Goal: Complete application form: Complete application form

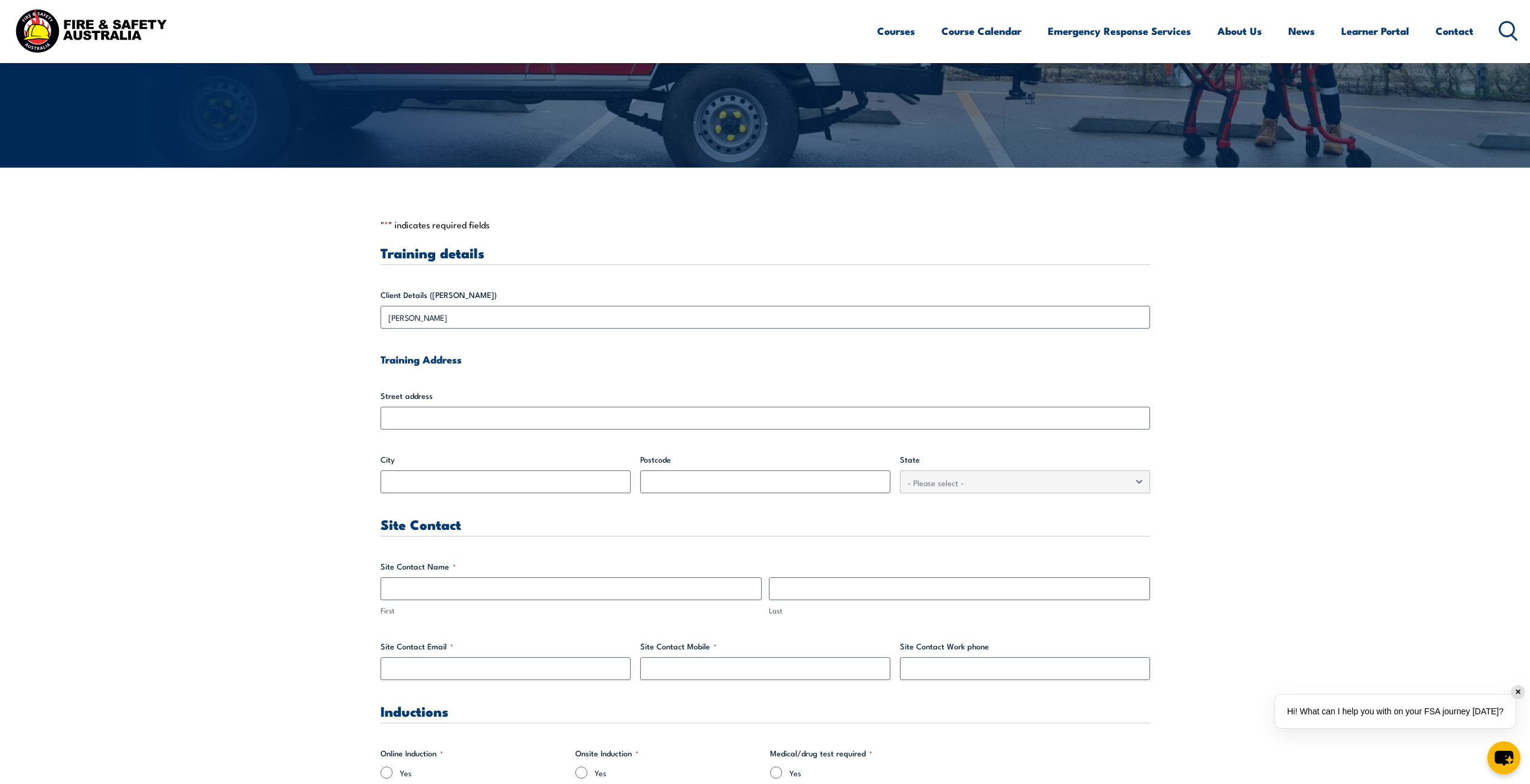
scroll to position [180, 0]
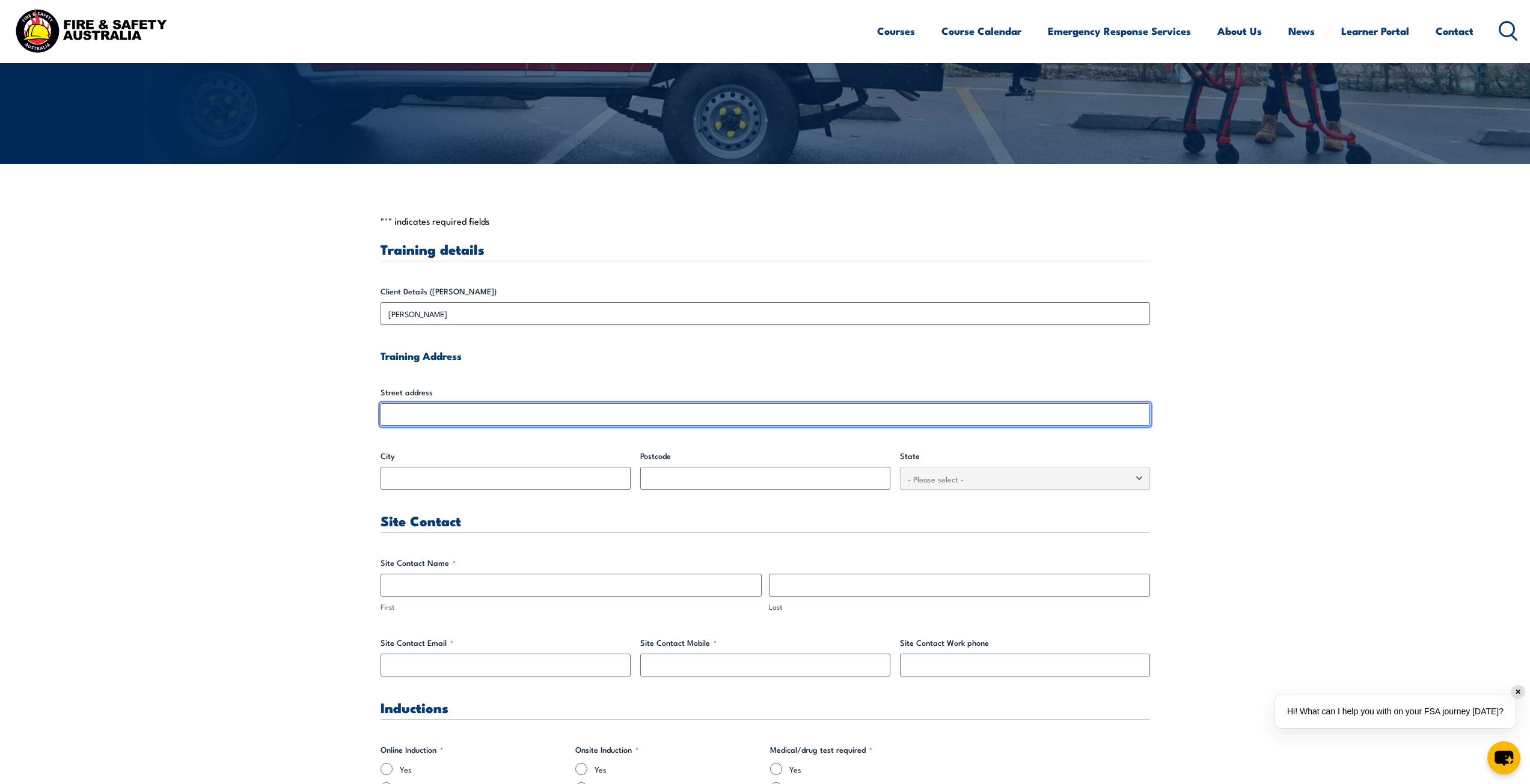
click at [474, 407] on input "Street address" at bounding box center [765, 415] width 769 height 23
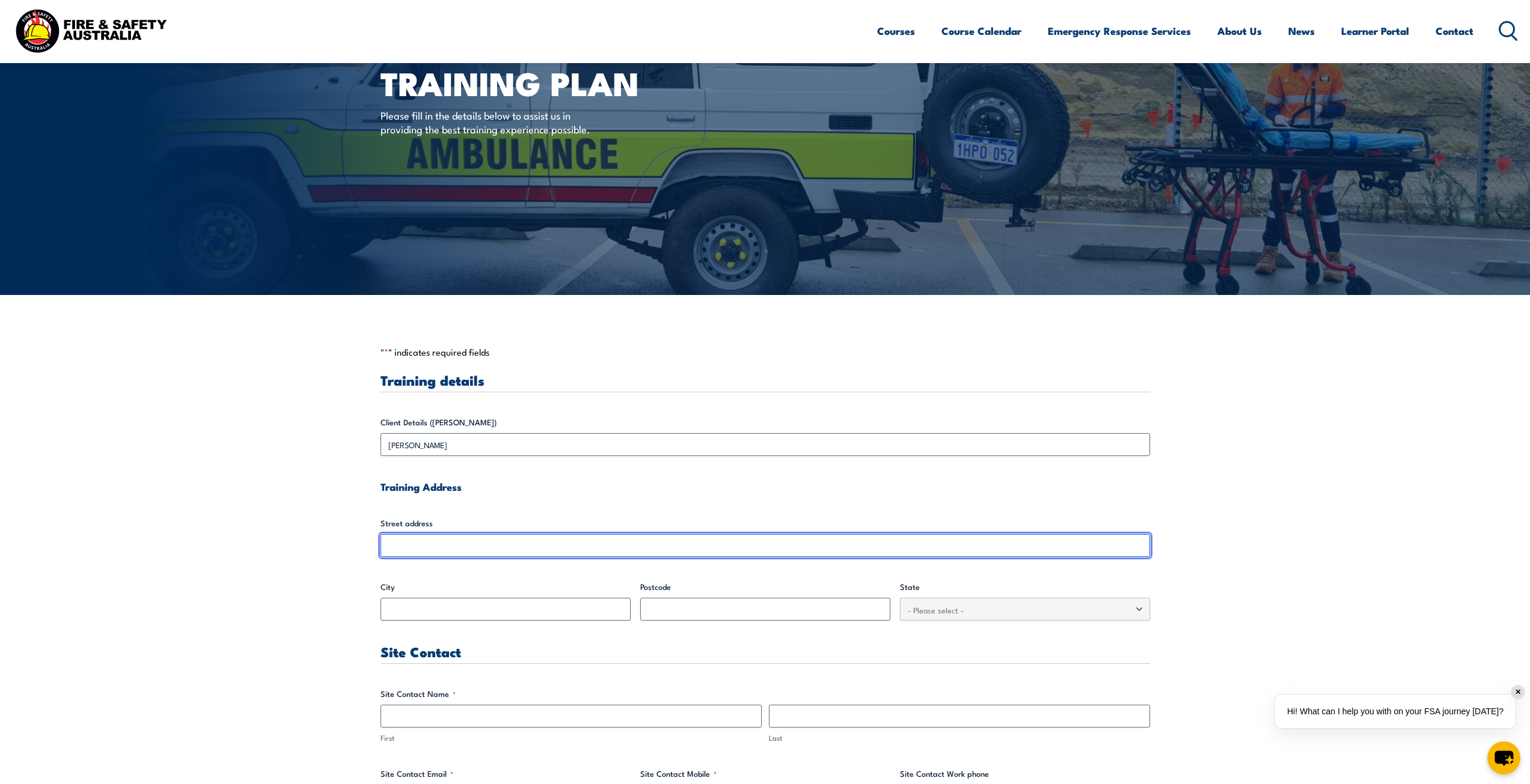
scroll to position [24, 0]
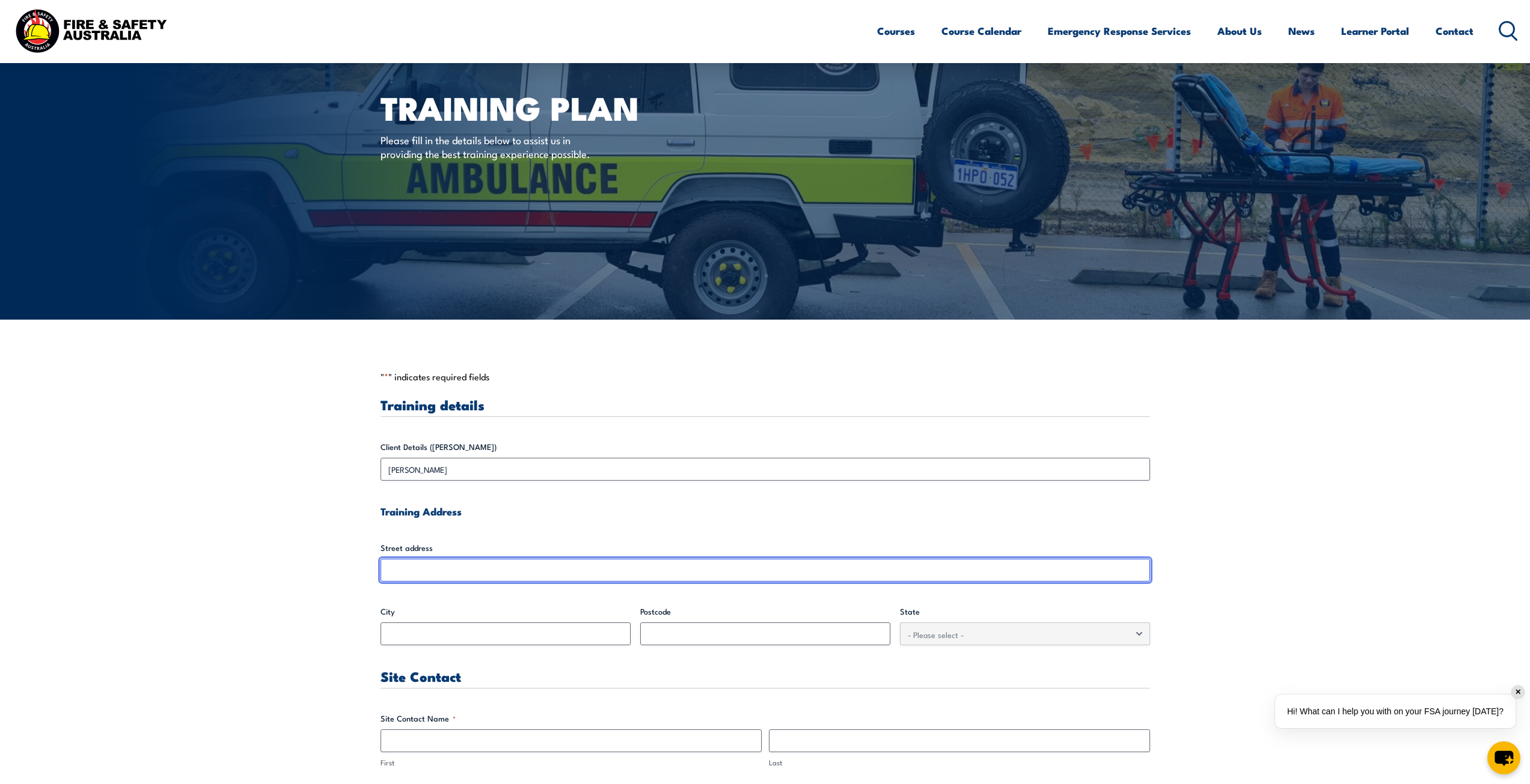
click at [464, 569] on input "Street address" at bounding box center [765, 570] width 769 height 23
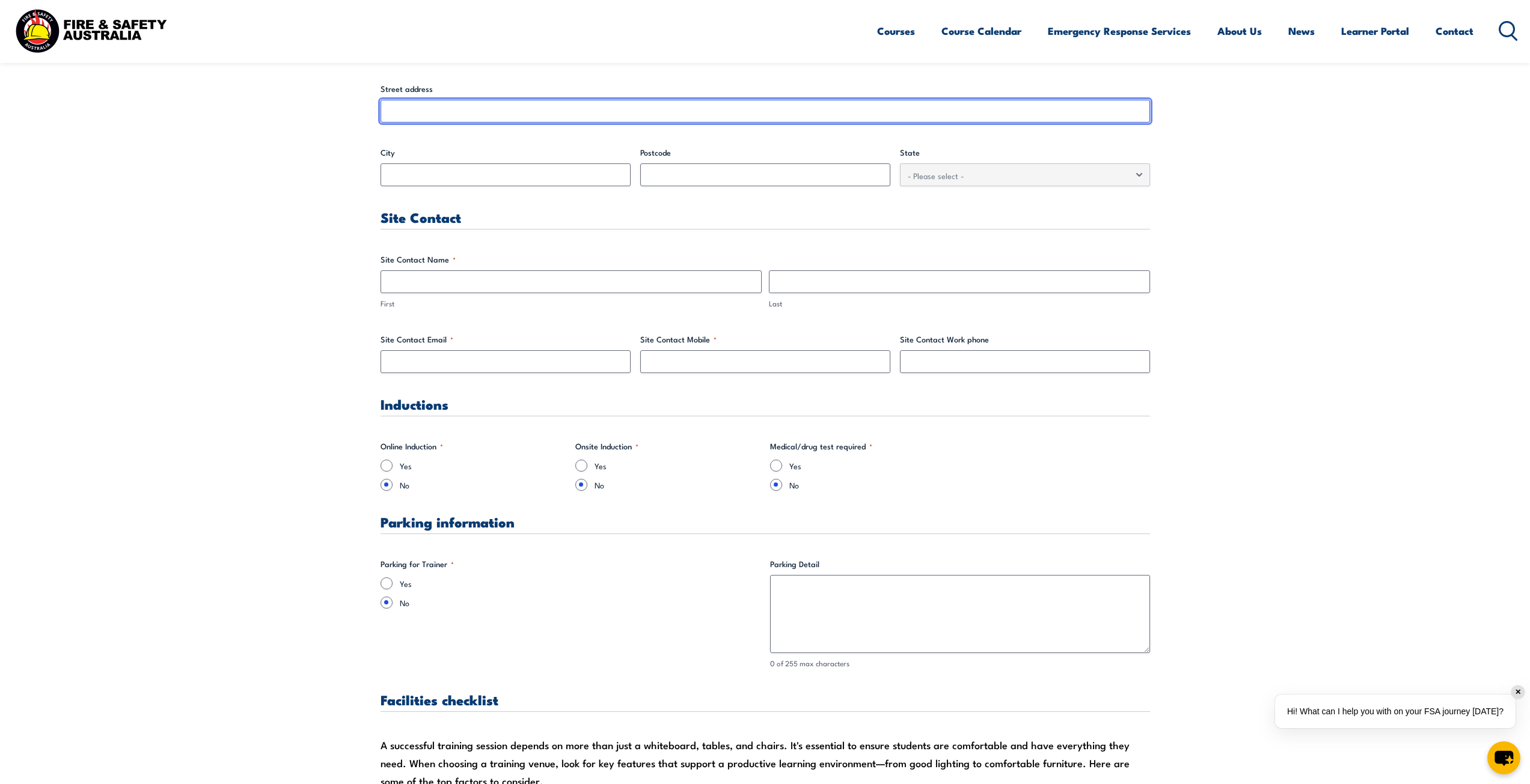
scroll to position [230, 0]
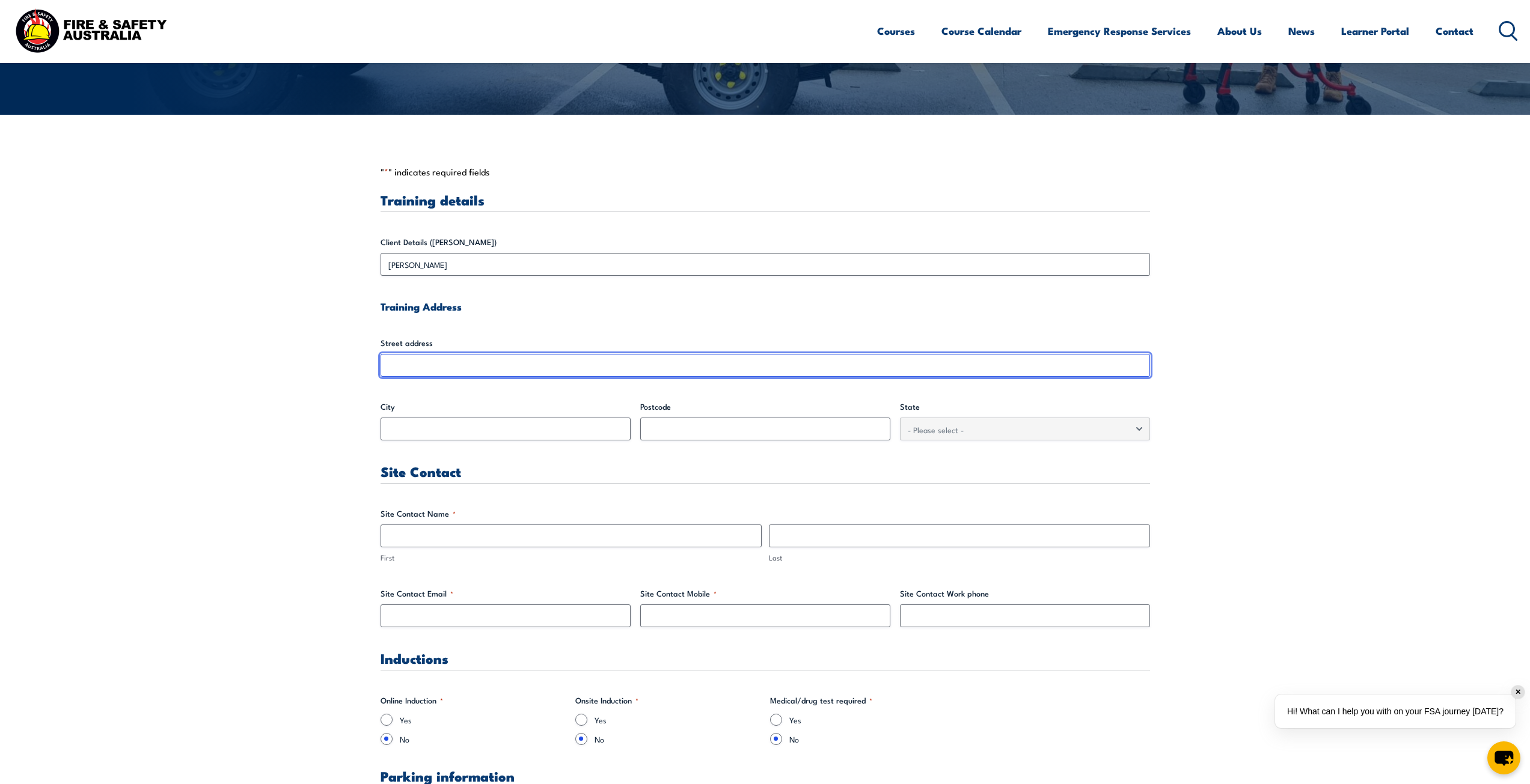
click at [475, 367] on input "Street address" at bounding box center [765, 365] width 769 height 23
click at [492, 366] on input "Street address" at bounding box center [765, 365] width 769 height 23
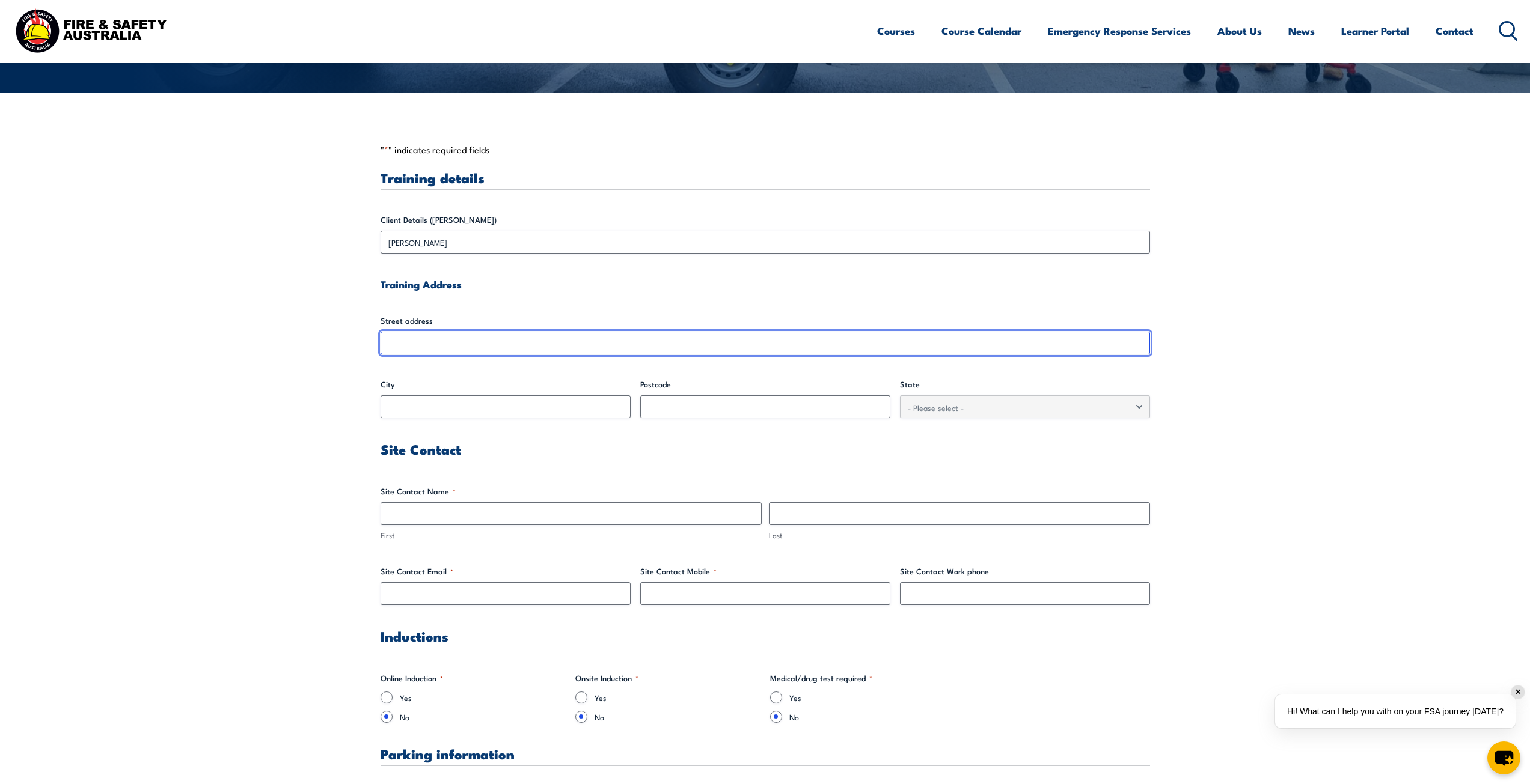
scroll to position [254, 0]
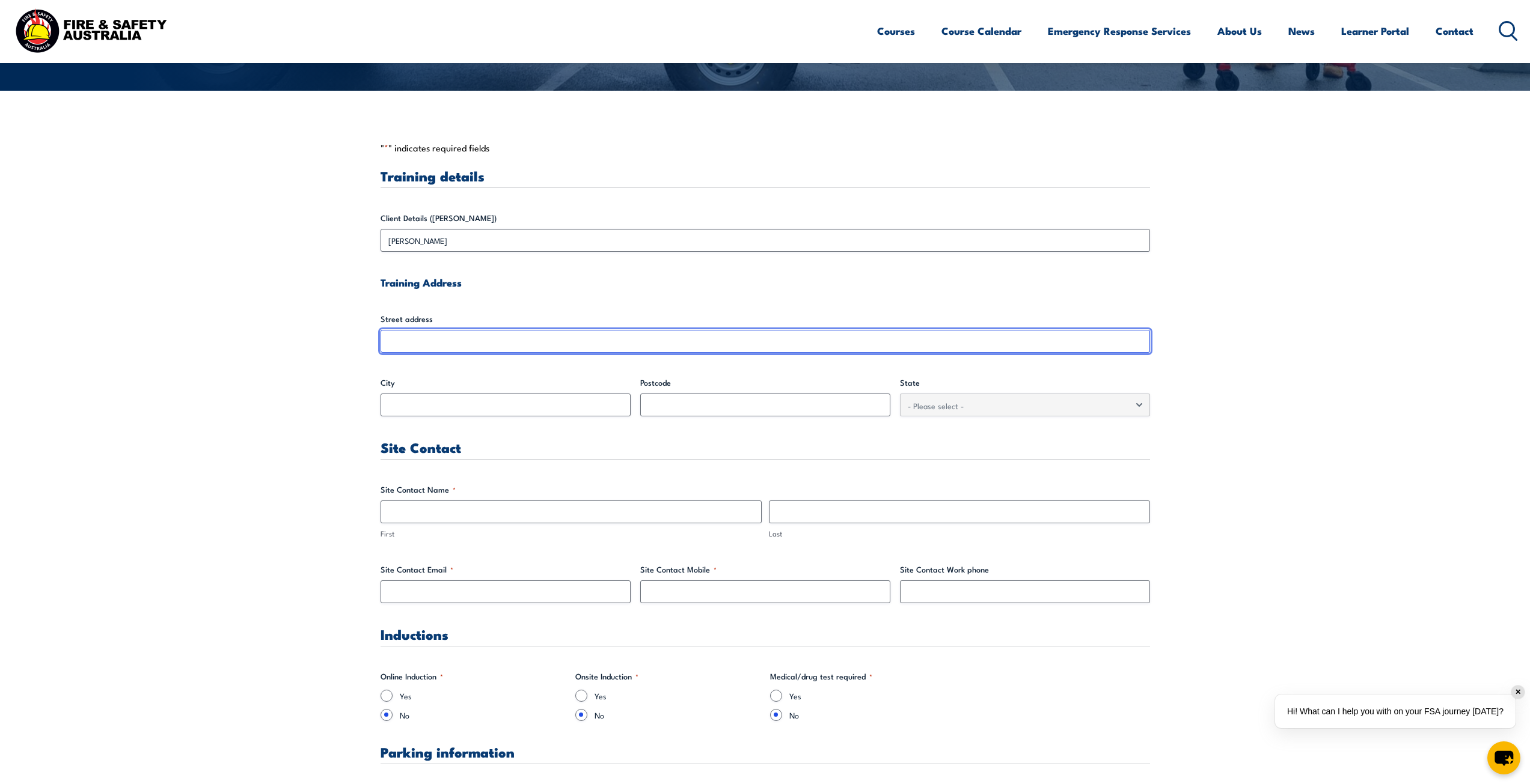
click at [817, 339] on input "Street address" at bounding box center [765, 341] width 769 height 23
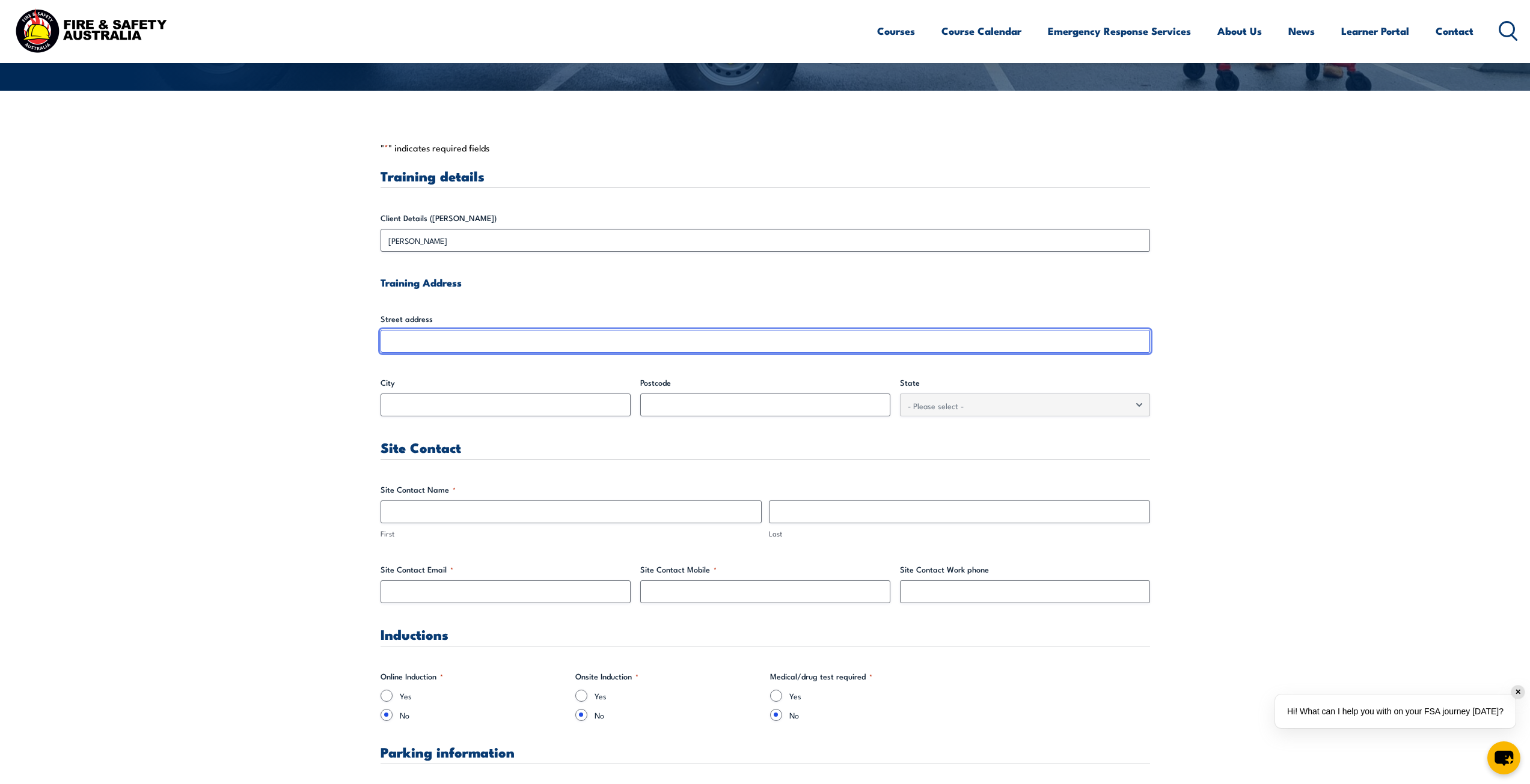
click at [817, 339] on input "Street address" at bounding box center [765, 341] width 769 height 23
click at [817, 344] on input "Street address" at bounding box center [765, 341] width 769 height 23
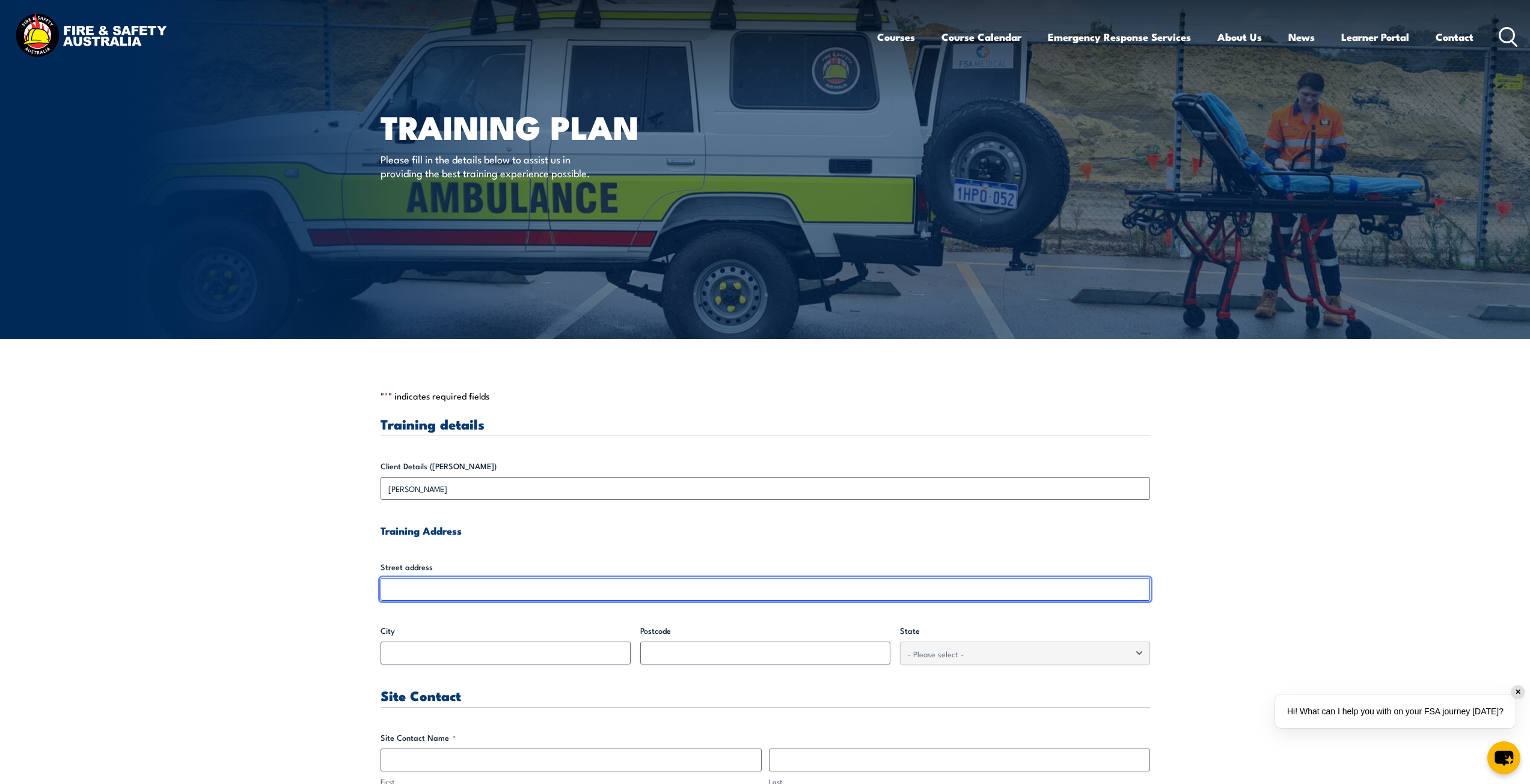
scroll to position [0, 0]
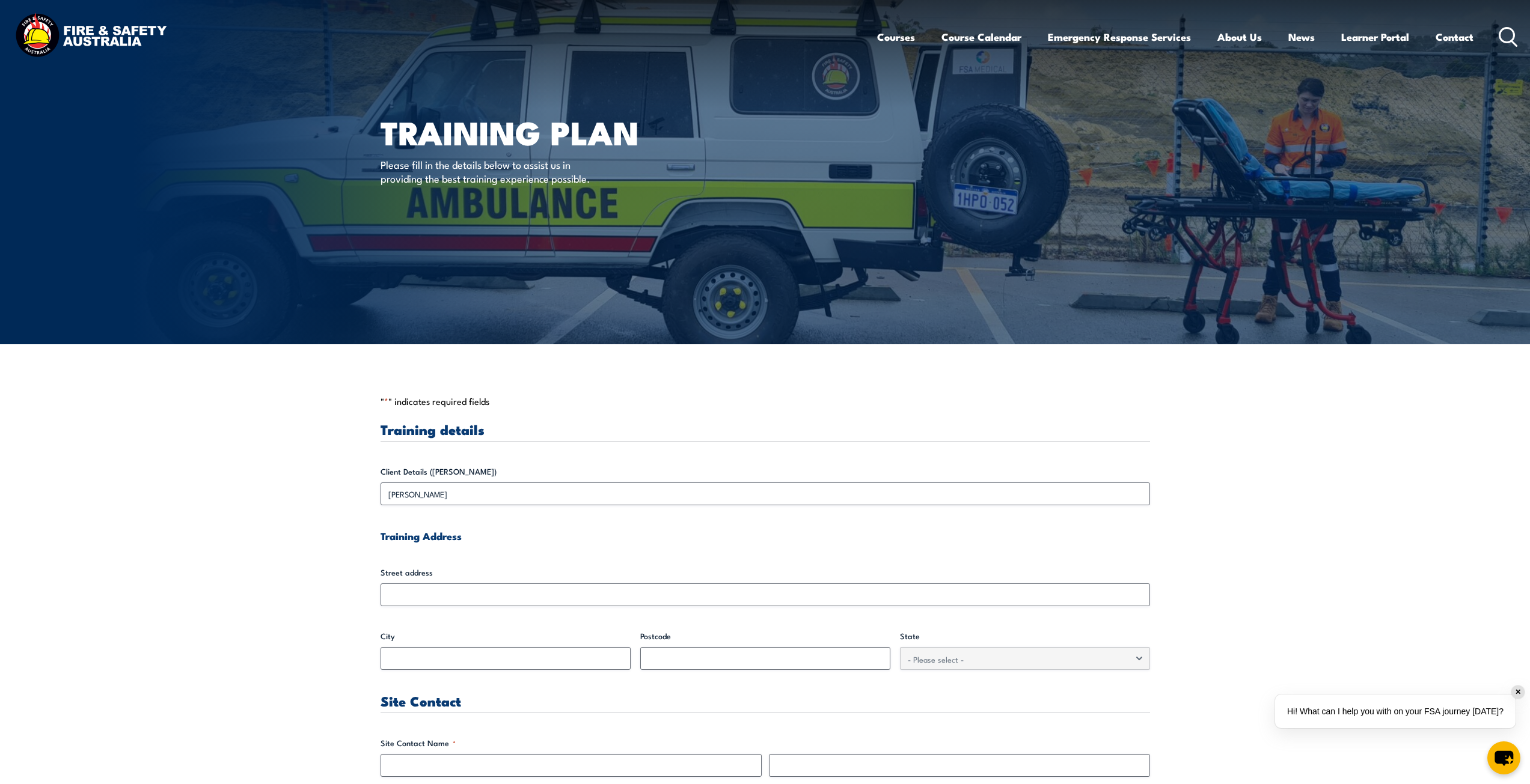
drag, startPoint x: 578, startPoint y: 455, endPoint x: 574, endPoint y: 499, distance: 44.2
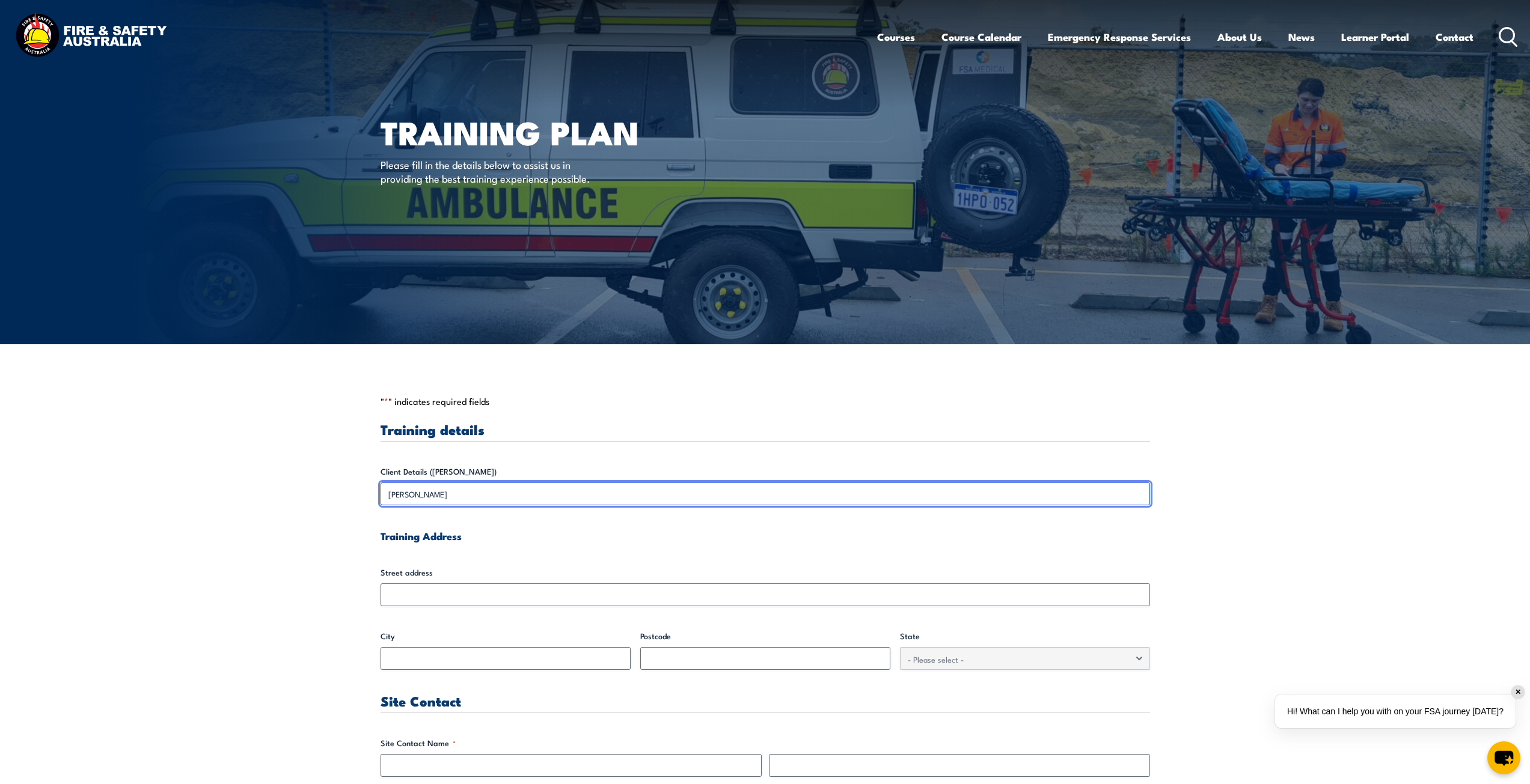
click at [574, 499] on input "[PERSON_NAME]" at bounding box center [765, 494] width 769 height 23
click at [573, 498] on input "[PERSON_NAME]" at bounding box center [765, 494] width 769 height 23
click at [572, 496] on input "[PERSON_NAME]" at bounding box center [765, 494] width 769 height 23
click at [571, 496] on input "[PERSON_NAME]" at bounding box center [765, 494] width 769 height 23
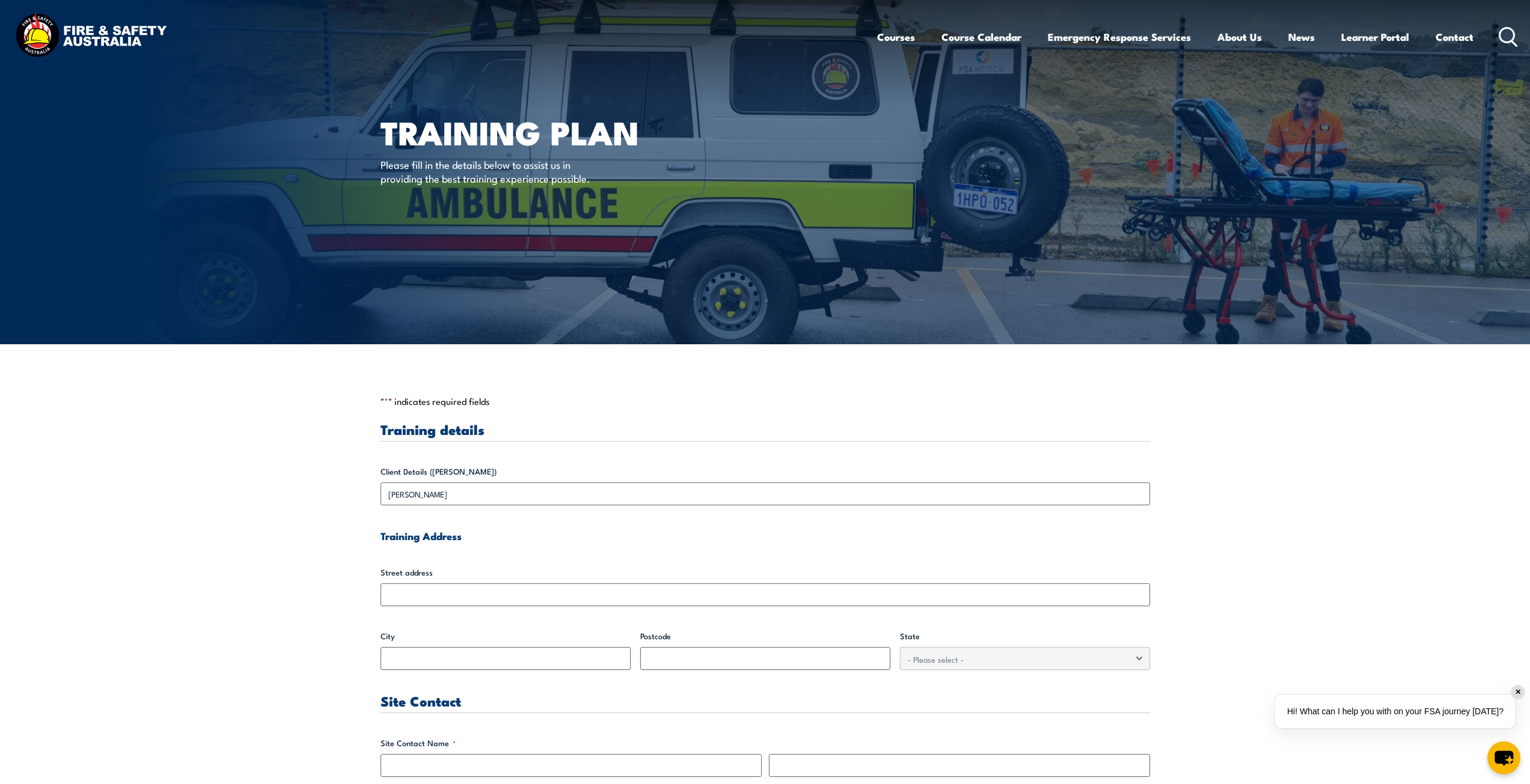
drag, startPoint x: 1171, startPoint y: 407, endPoint x: 1186, endPoint y: 424, distance: 22.7
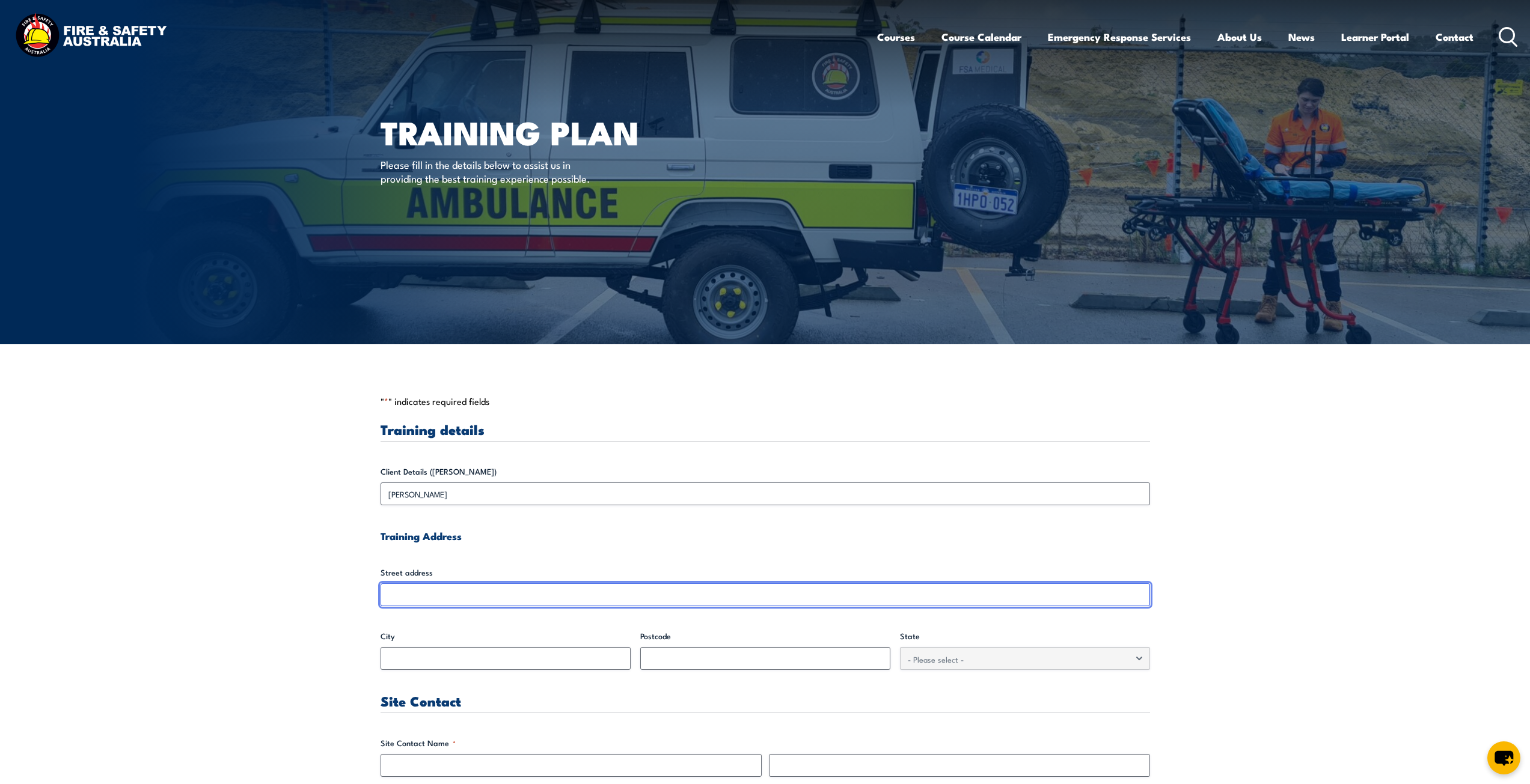
click at [482, 590] on input "Street address" at bounding box center [765, 595] width 769 height 23
click at [482, 598] on input "Street address" at bounding box center [765, 595] width 769 height 23
click at [486, 592] on input "Street address" at bounding box center [765, 595] width 769 height 23
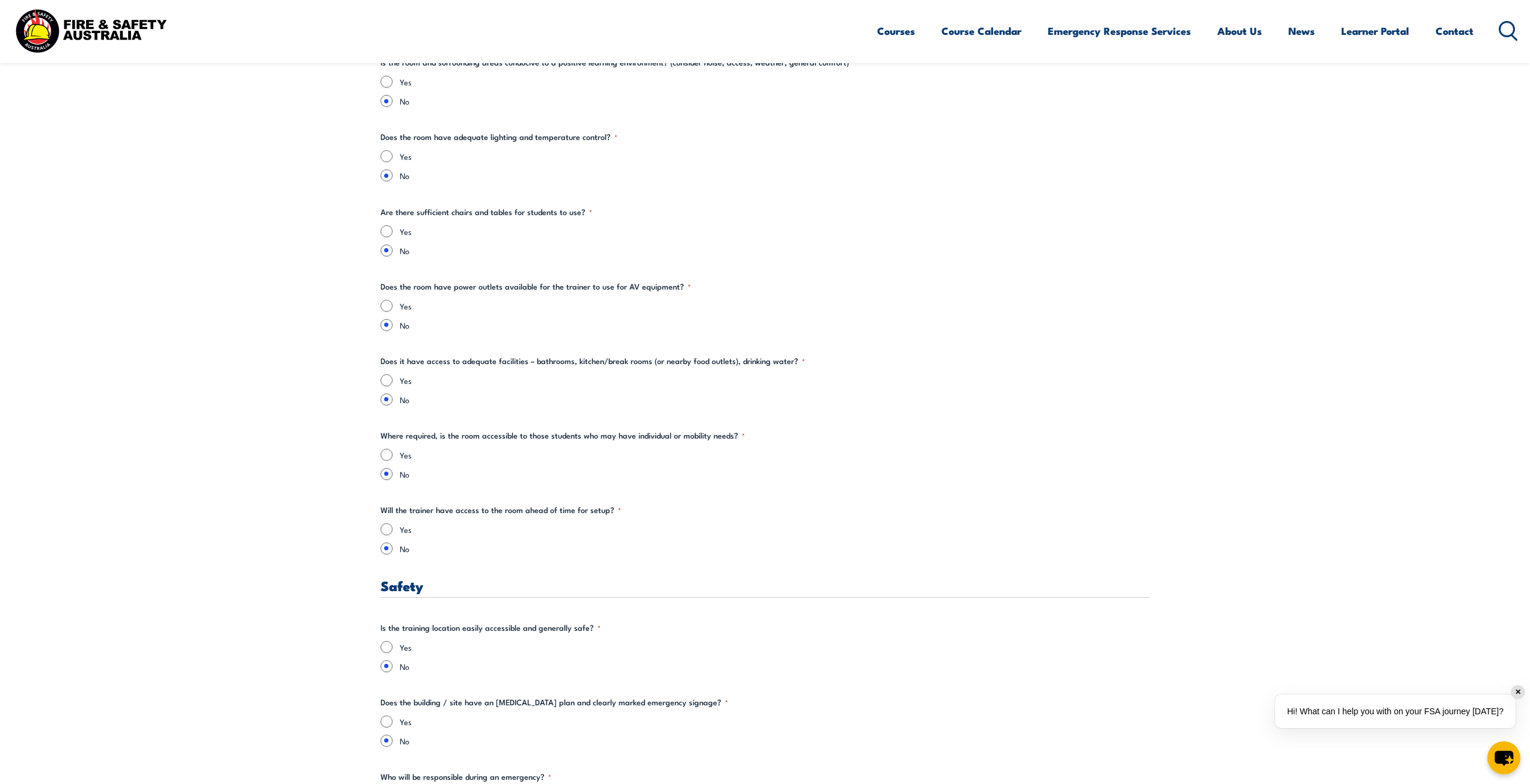
scroll to position [1503, 0]
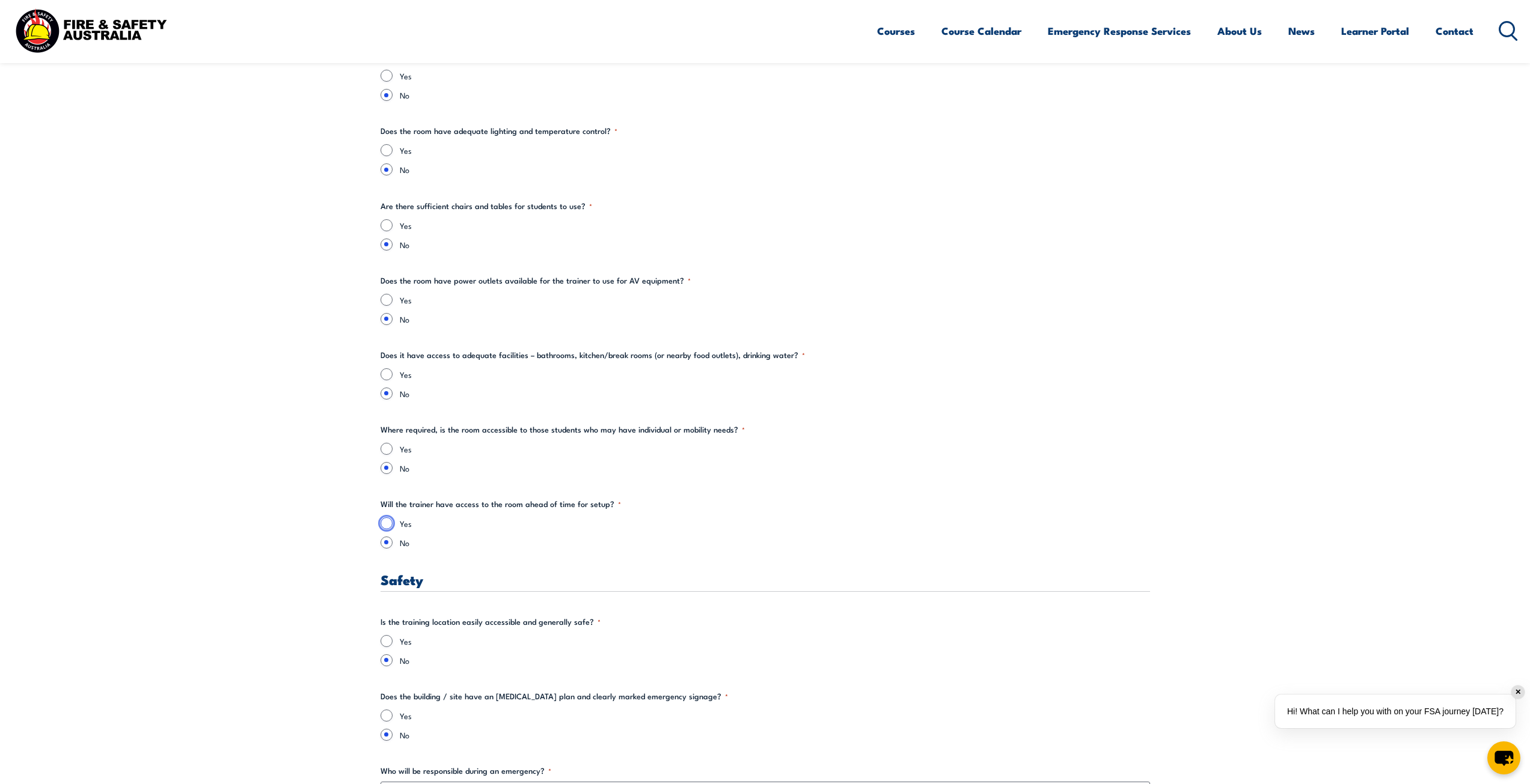
click at [388, 520] on input "Yes" at bounding box center [386, 523] width 12 height 12
radio input "true"
click at [384, 446] on input "Yes" at bounding box center [386, 448] width 12 height 12
radio input "true"
click at [388, 376] on input "Yes" at bounding box center [386, 374] width 12 height 12
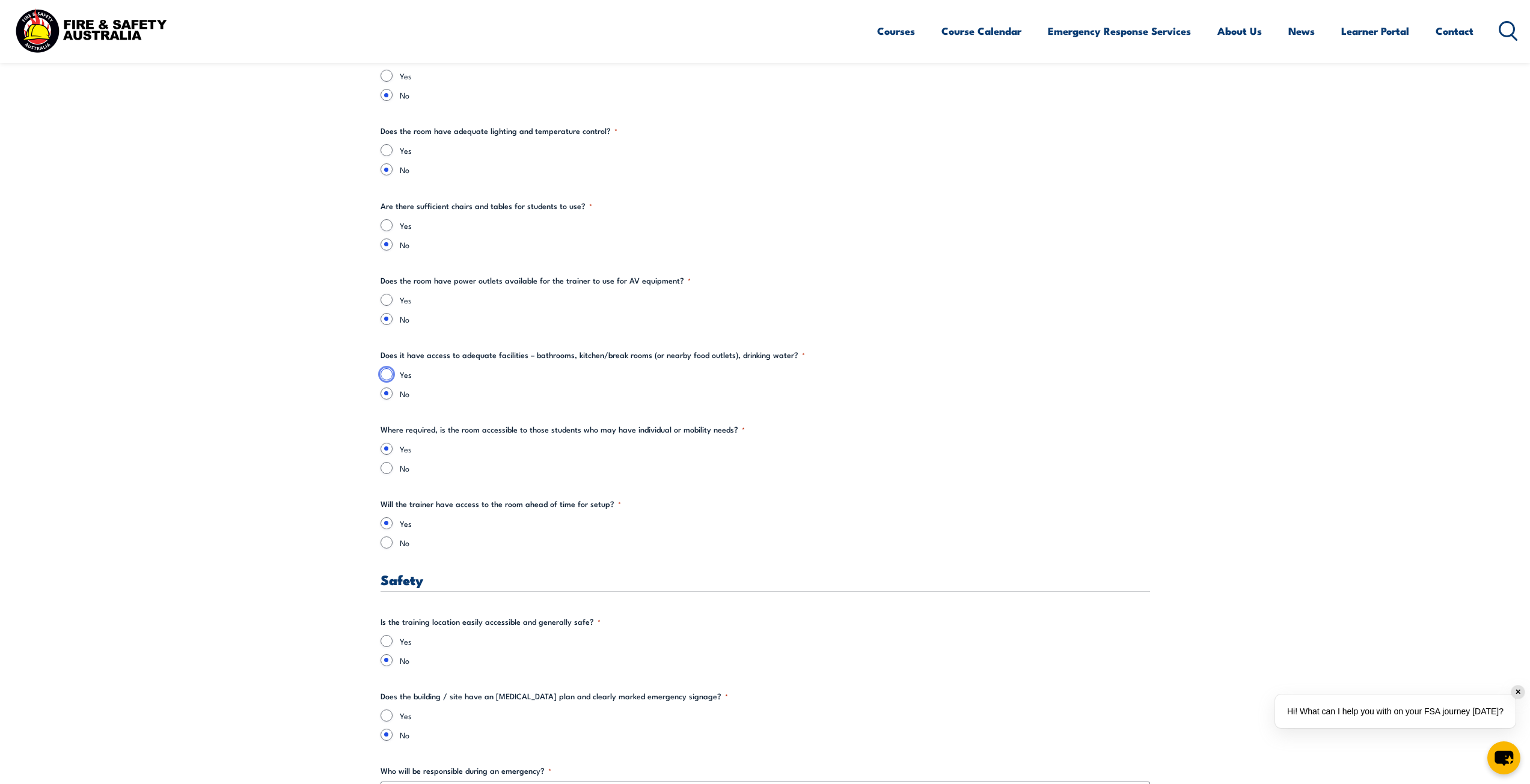
radio input "true"
click at [384, 295] on input "Yes" at bounding box center [386, 300] width 12 height 12
radio input "true"
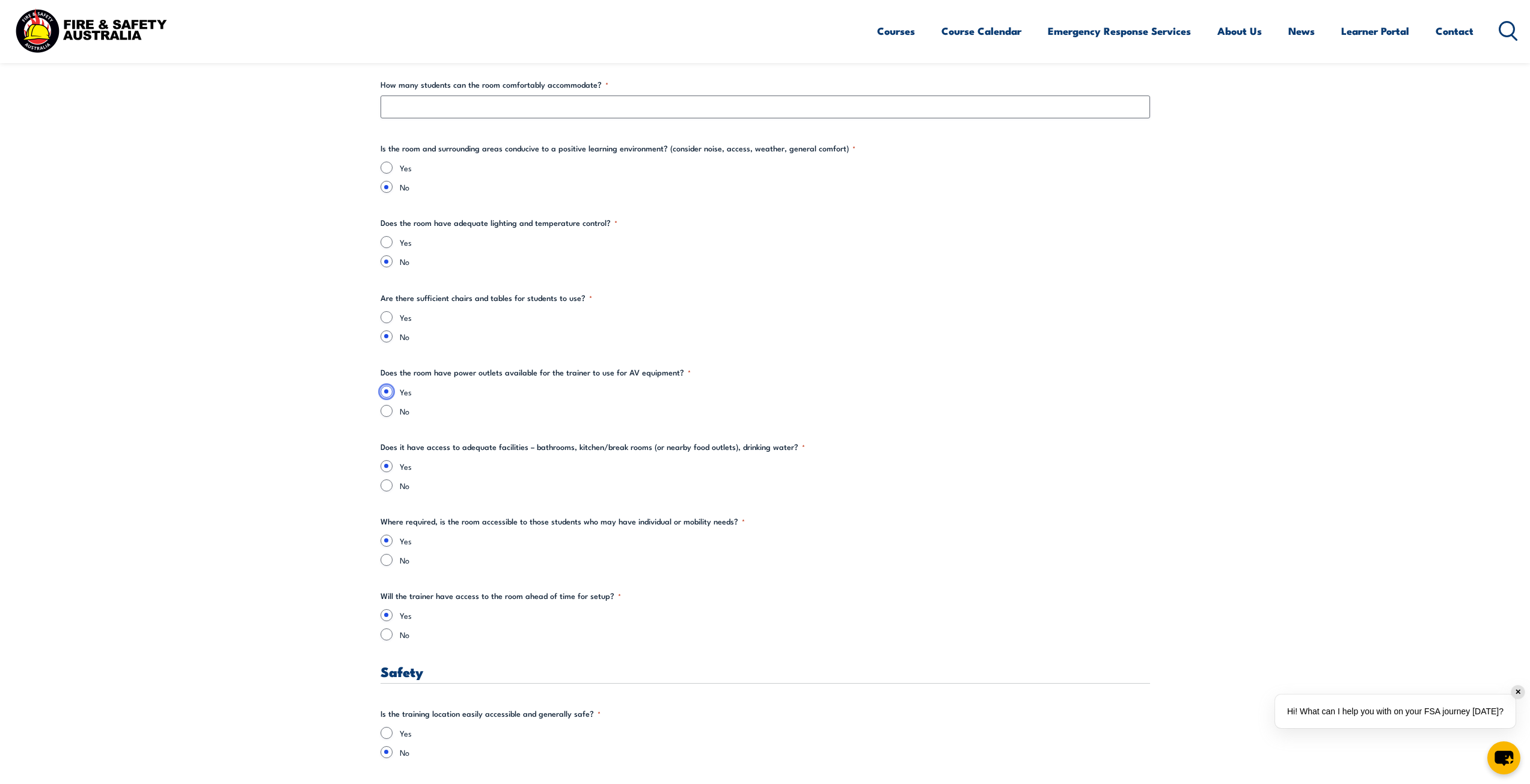
scroll to position [1382, 0]
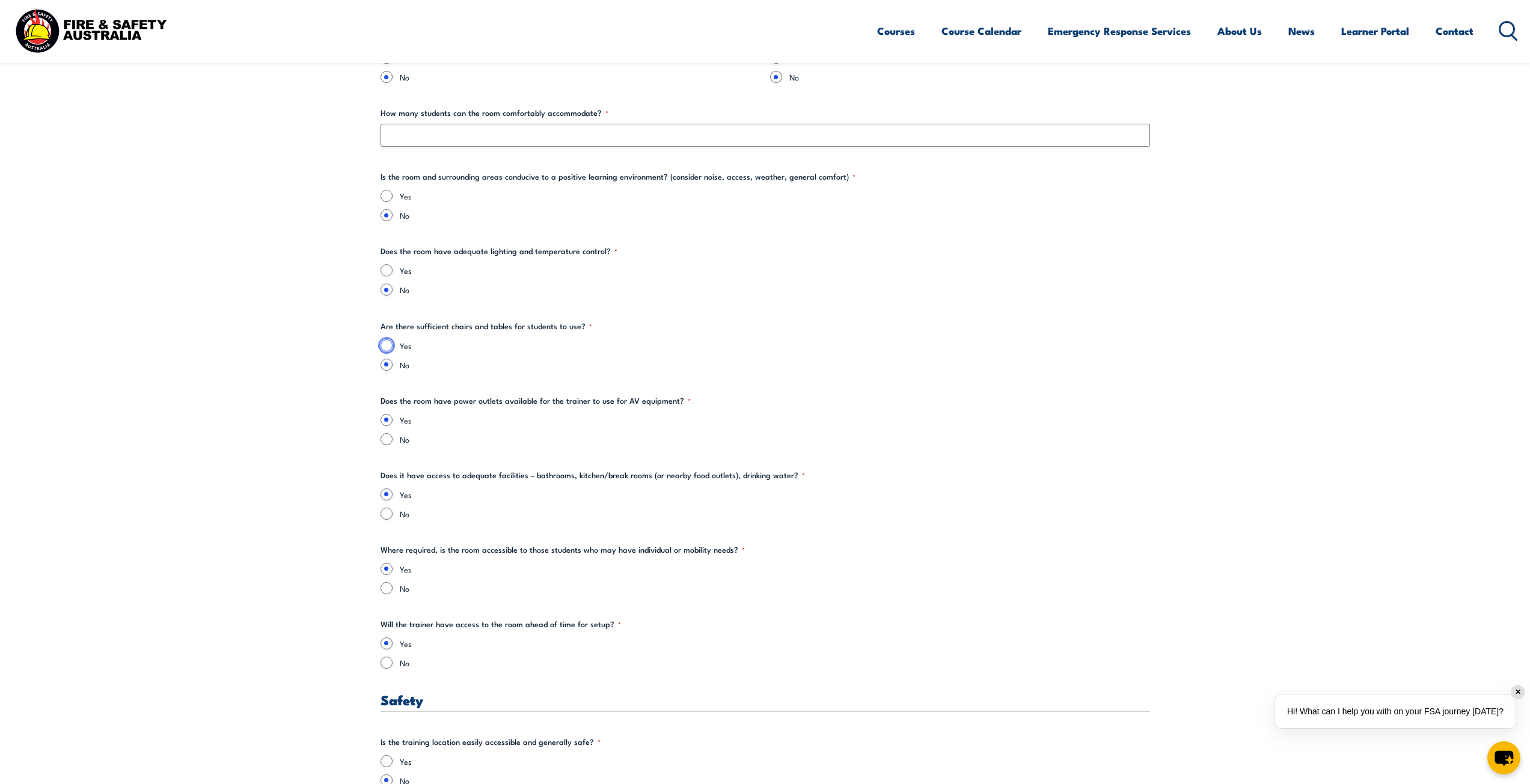
click at [387, 345] on input "Yes" at bounding box center [386, 345] width 12 height 12
radio input "true"
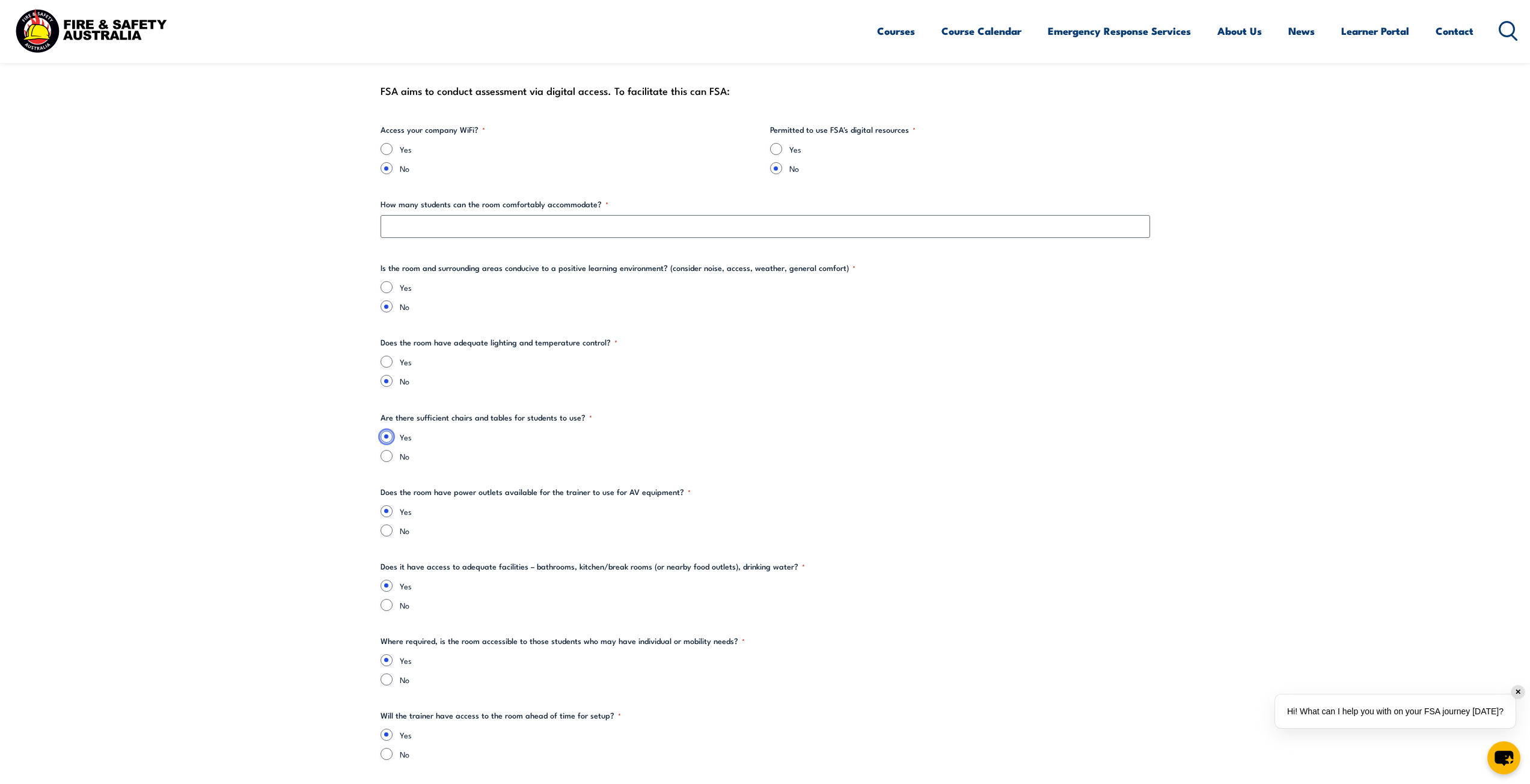
scroll to position [1262, 0]
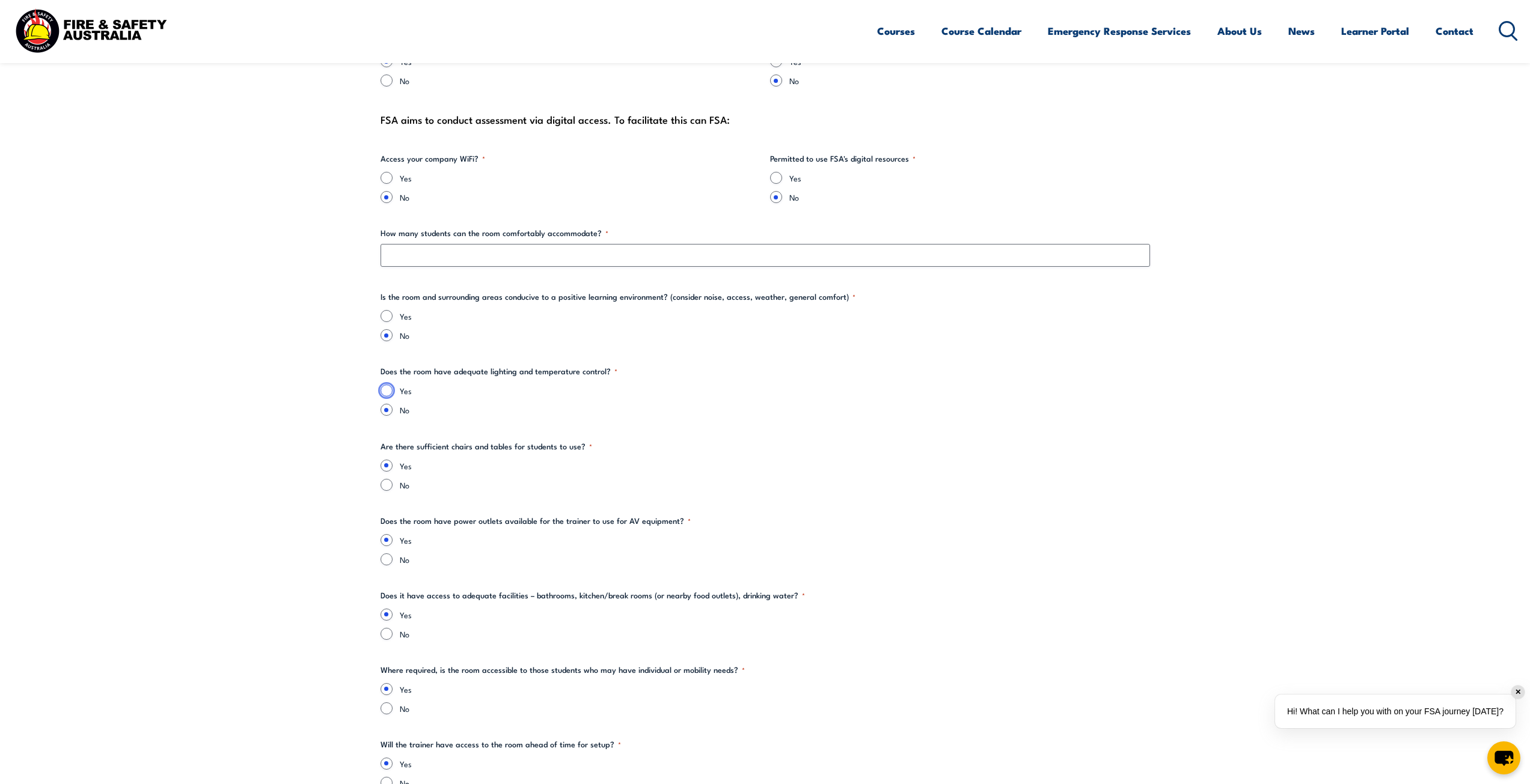
click at [388, 393] on input "Yes" at bounding box center [386, 390] width 12 height 12
radio input "true"
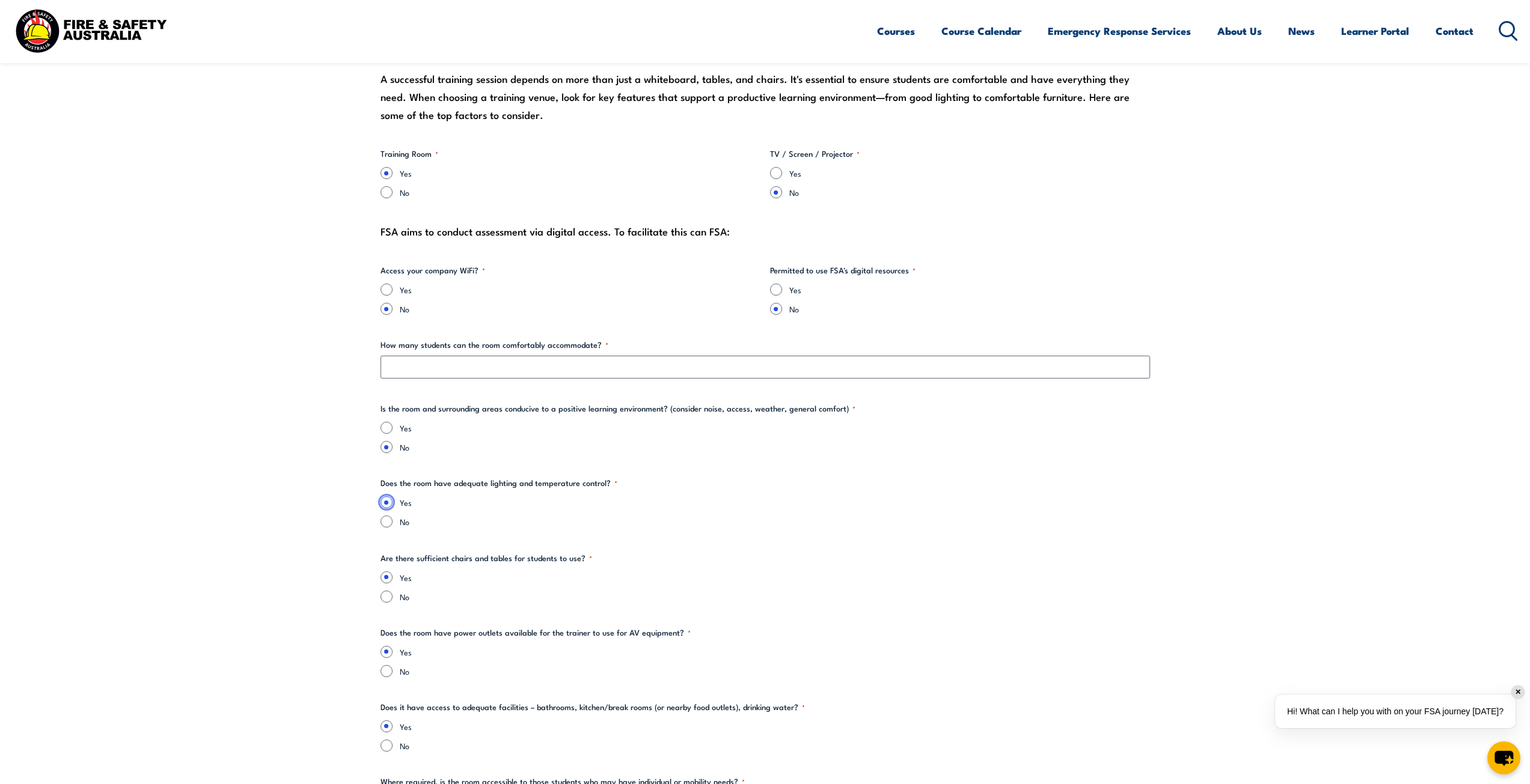
scroll to position [1142, 0]
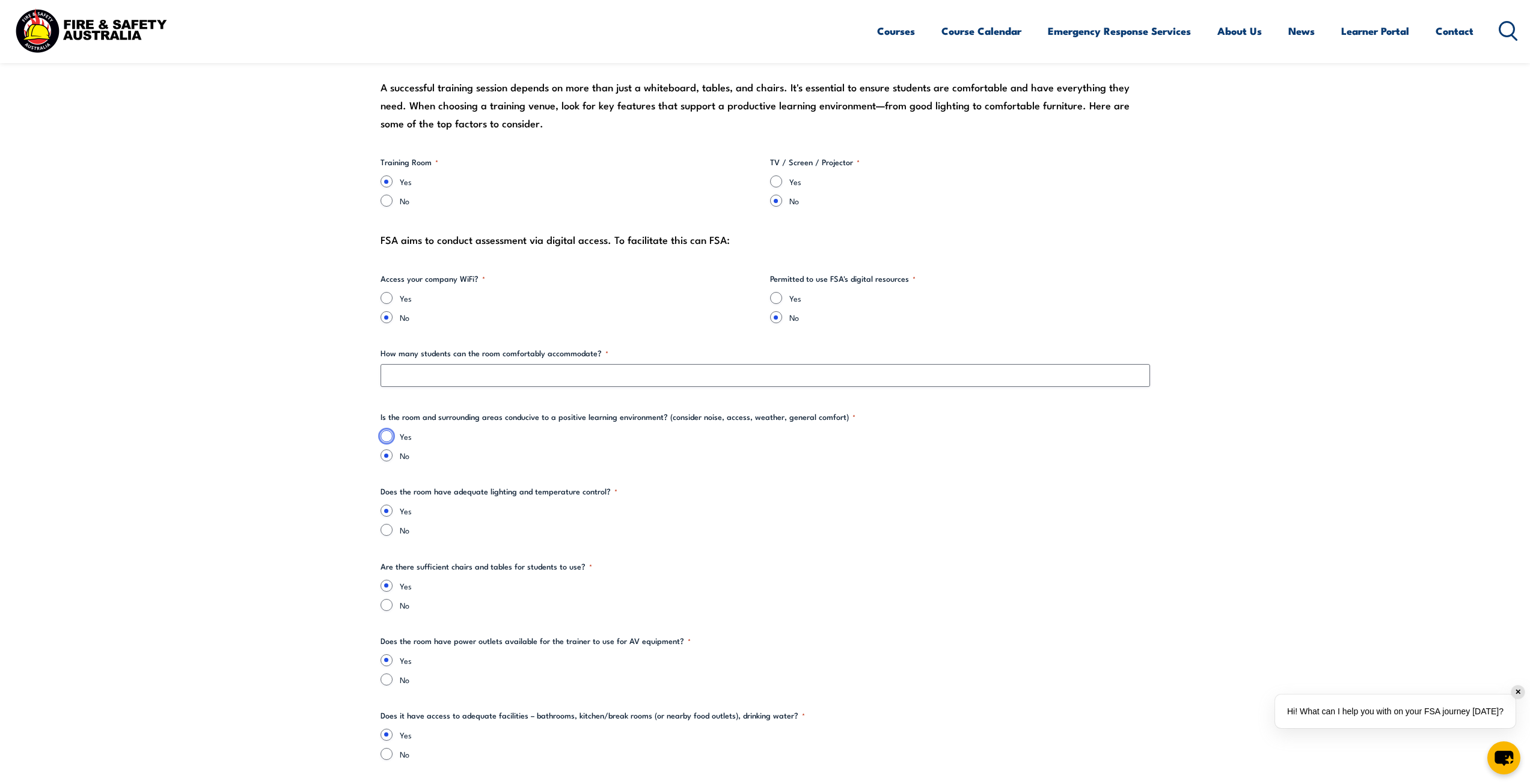
click at [385, 431] on input "Yes" at bounding box center [386, 436] width 12 height 12
radio input "true"
click at [386, 296] on input "Yes" at bounding box center [386, 298] width 12 height 12
radio input "true"
click at [776, 298] on input "Yes" at bounding box center [776, 298] width 12 height 12
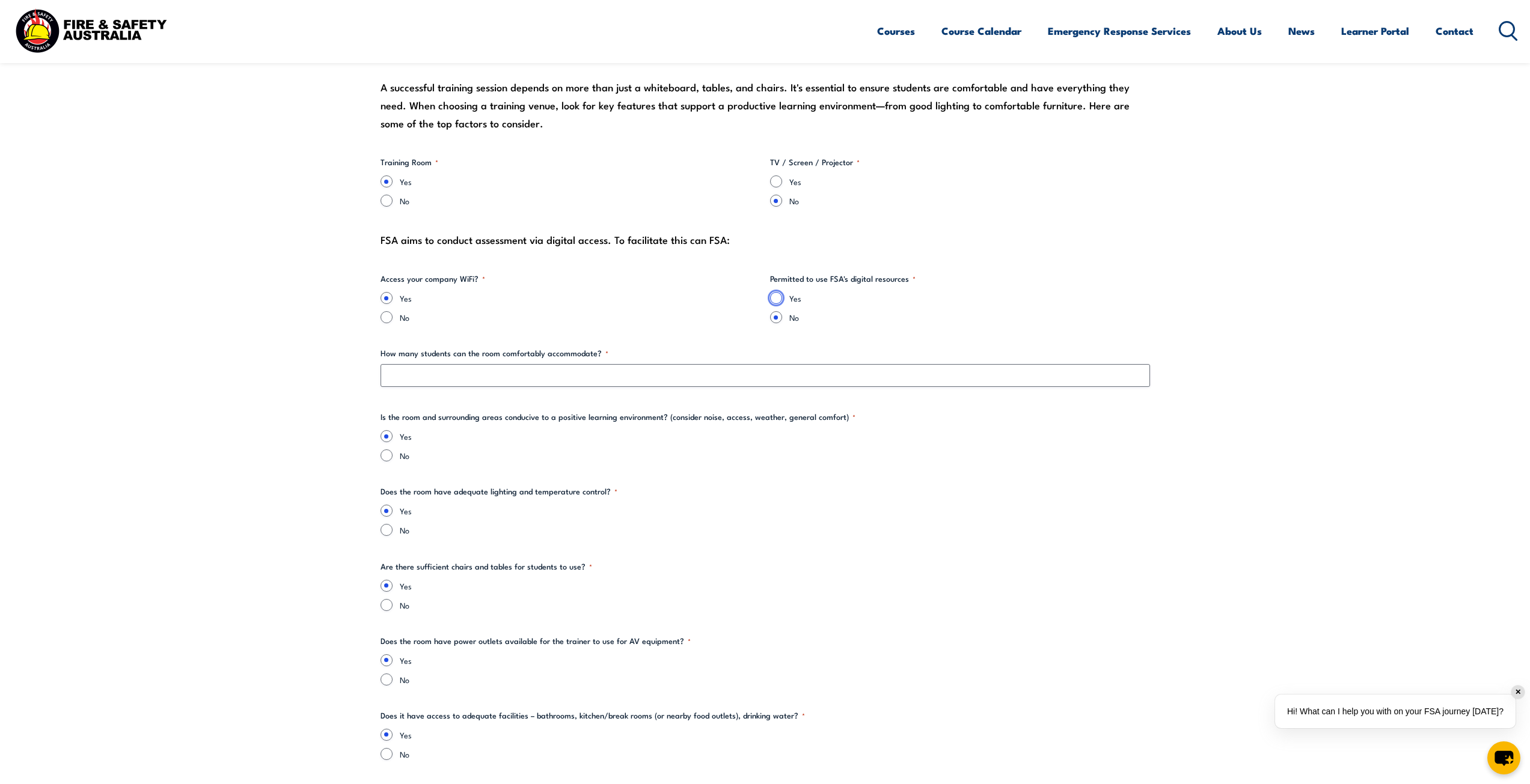
radio input "true"
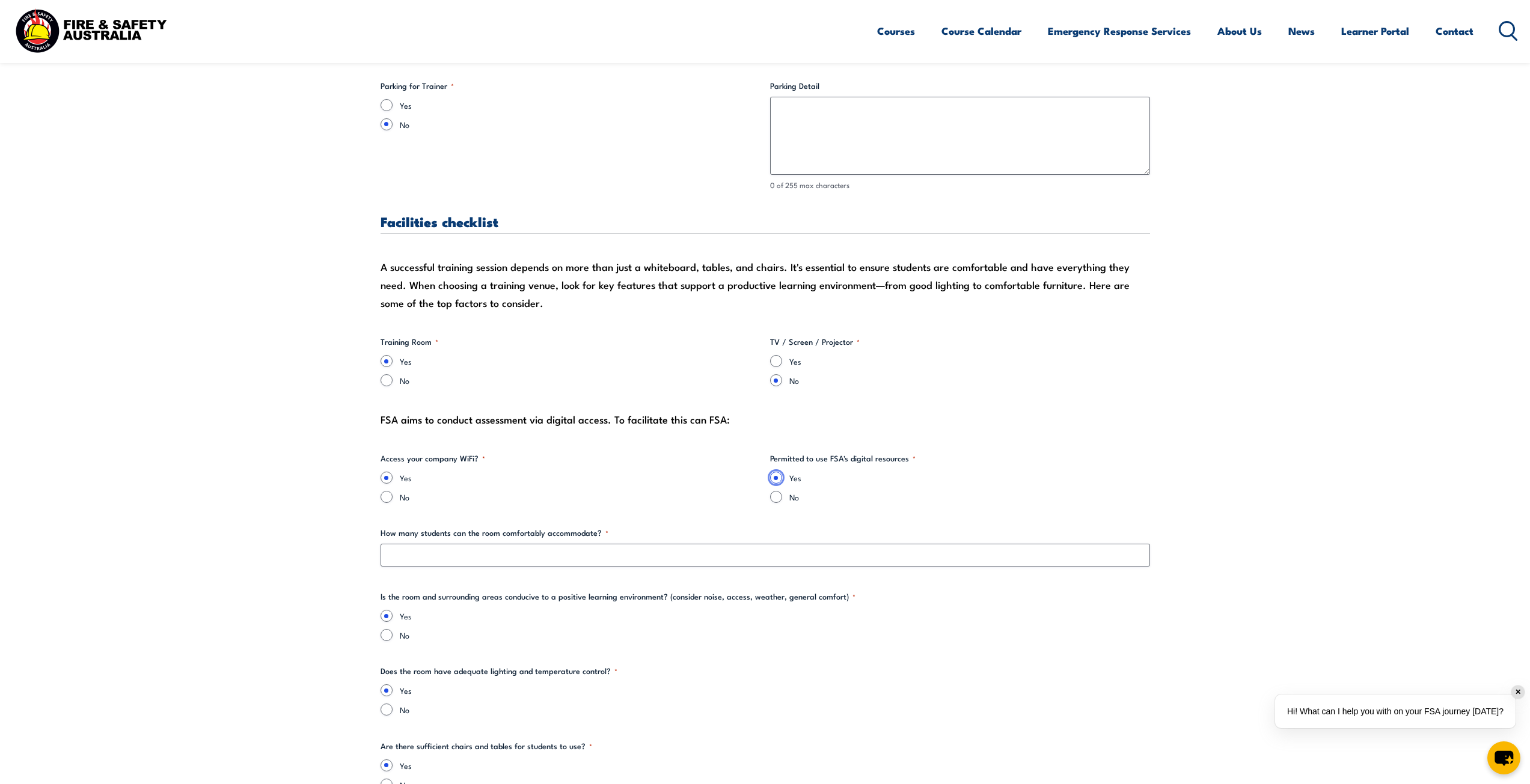
scroll to position [962, 0]
click at [774, 363] on input "Yes" at bounding box center [776, 362] width 12 height 12
radio input "true"
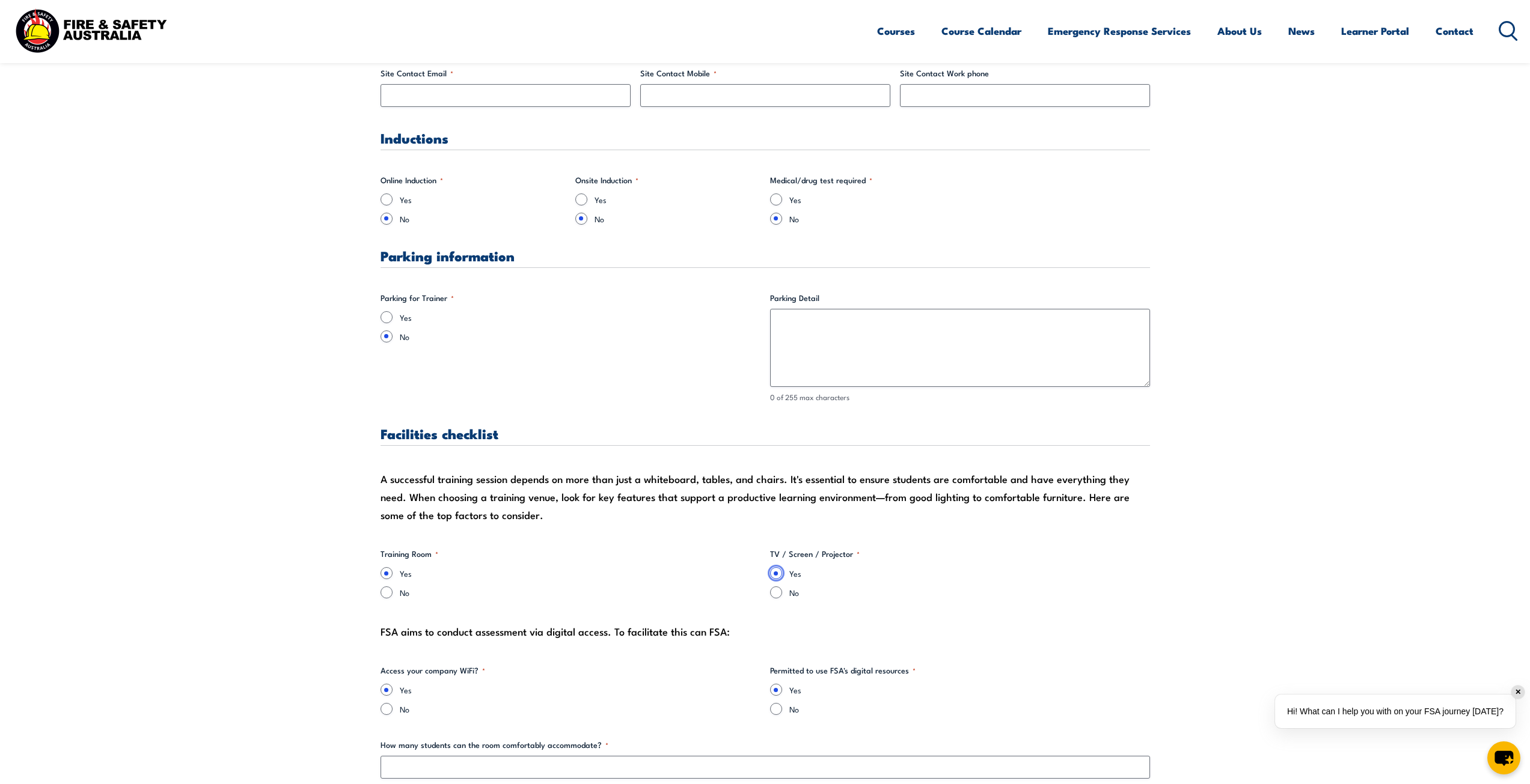
scroll to position [721, 0]
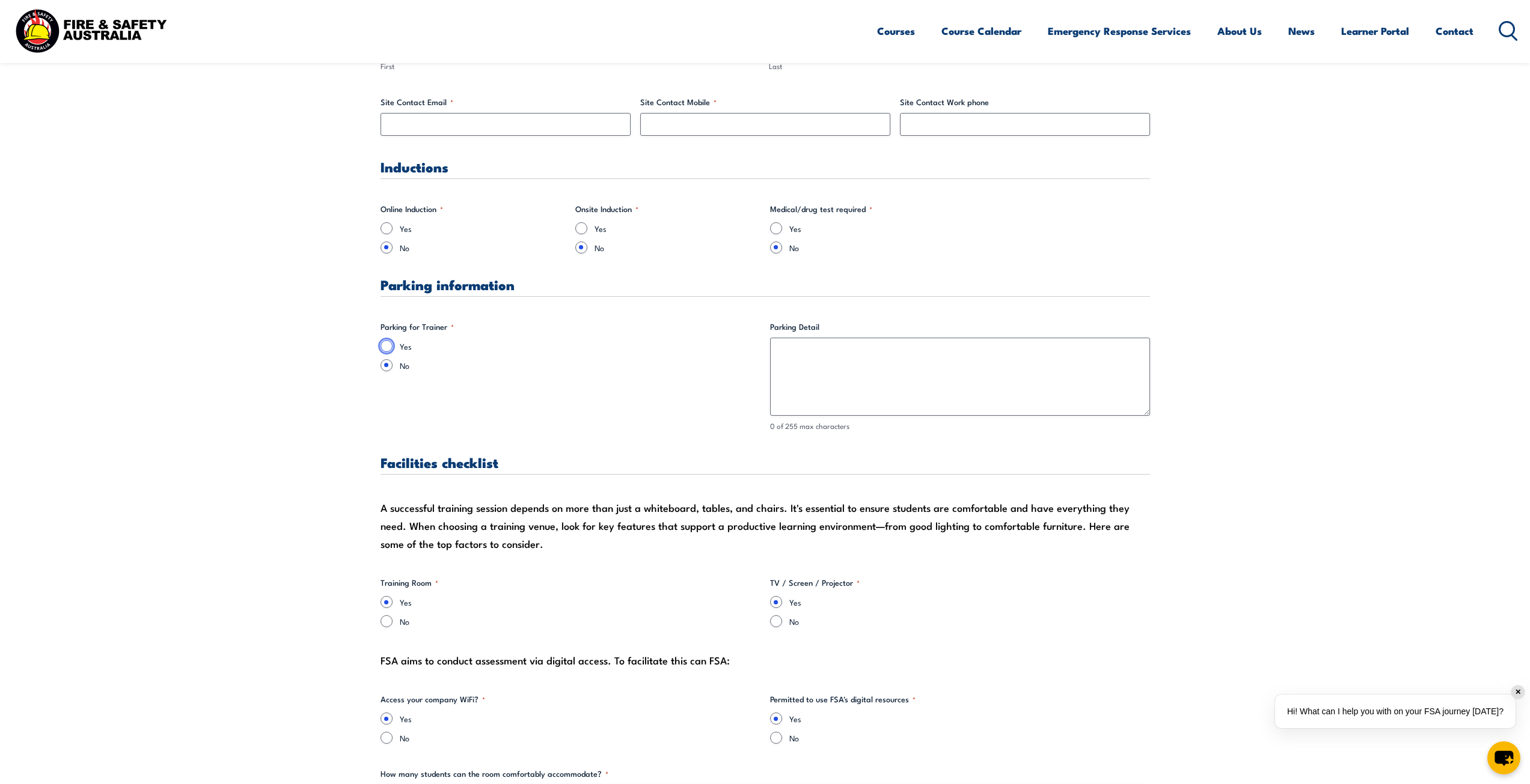
click at [389, 346] on input "Yes" at bounding box center [386, 346] width 12 height 12
radio input "true"
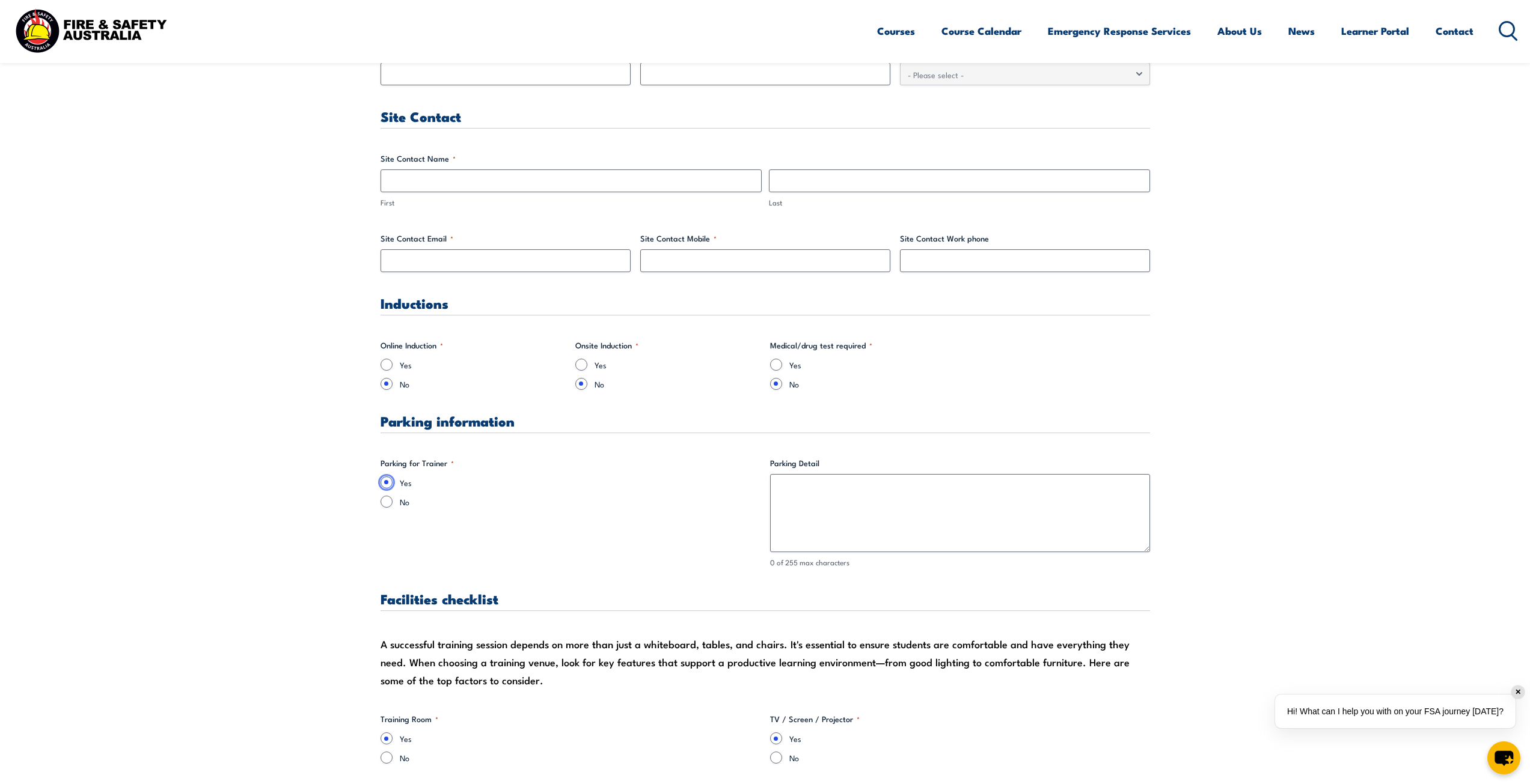
scroll to position [541, 0]
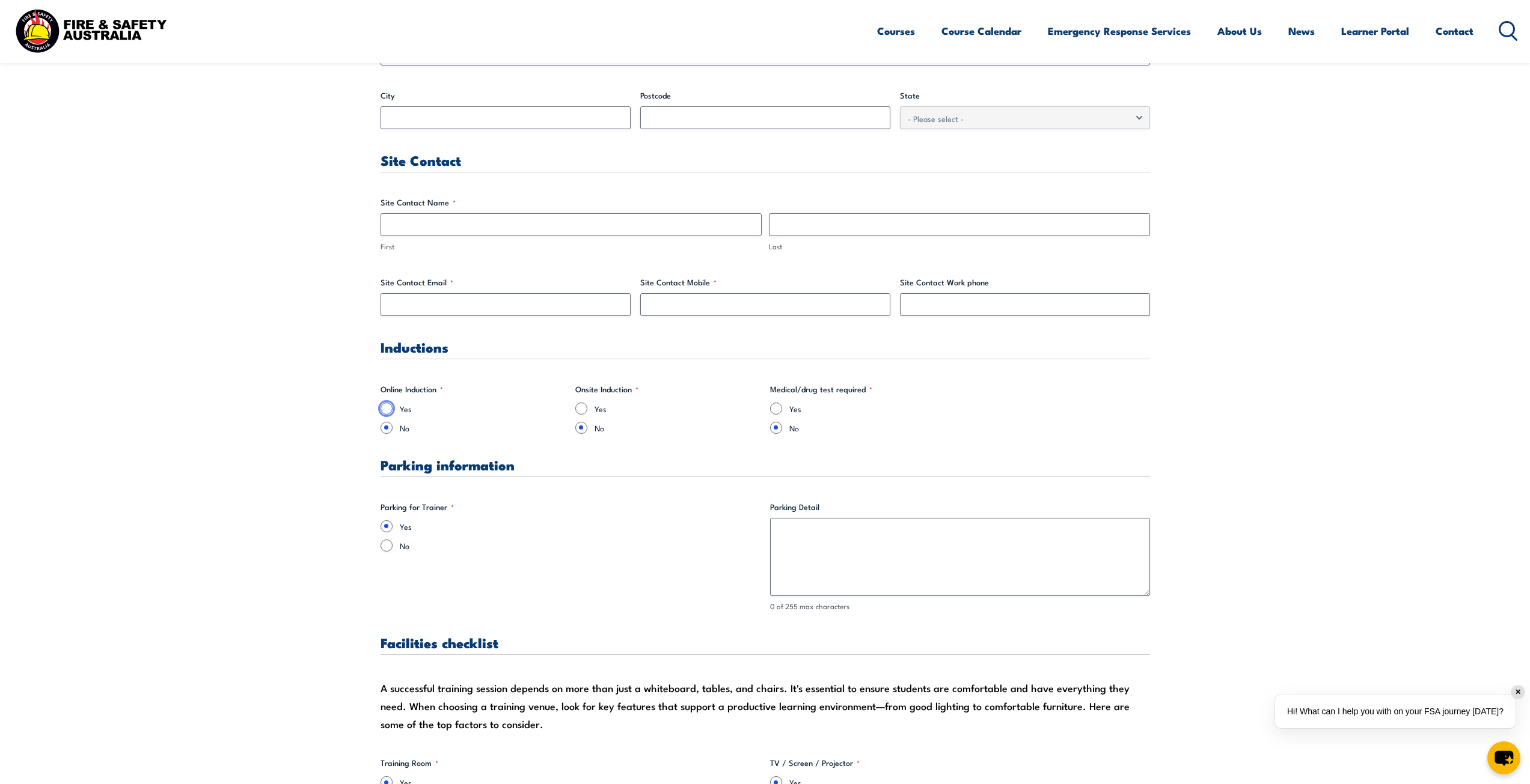
click at [387, 403] on input "Yes" at bounding box center [386, 408] width 12 height 12
radio input "true"
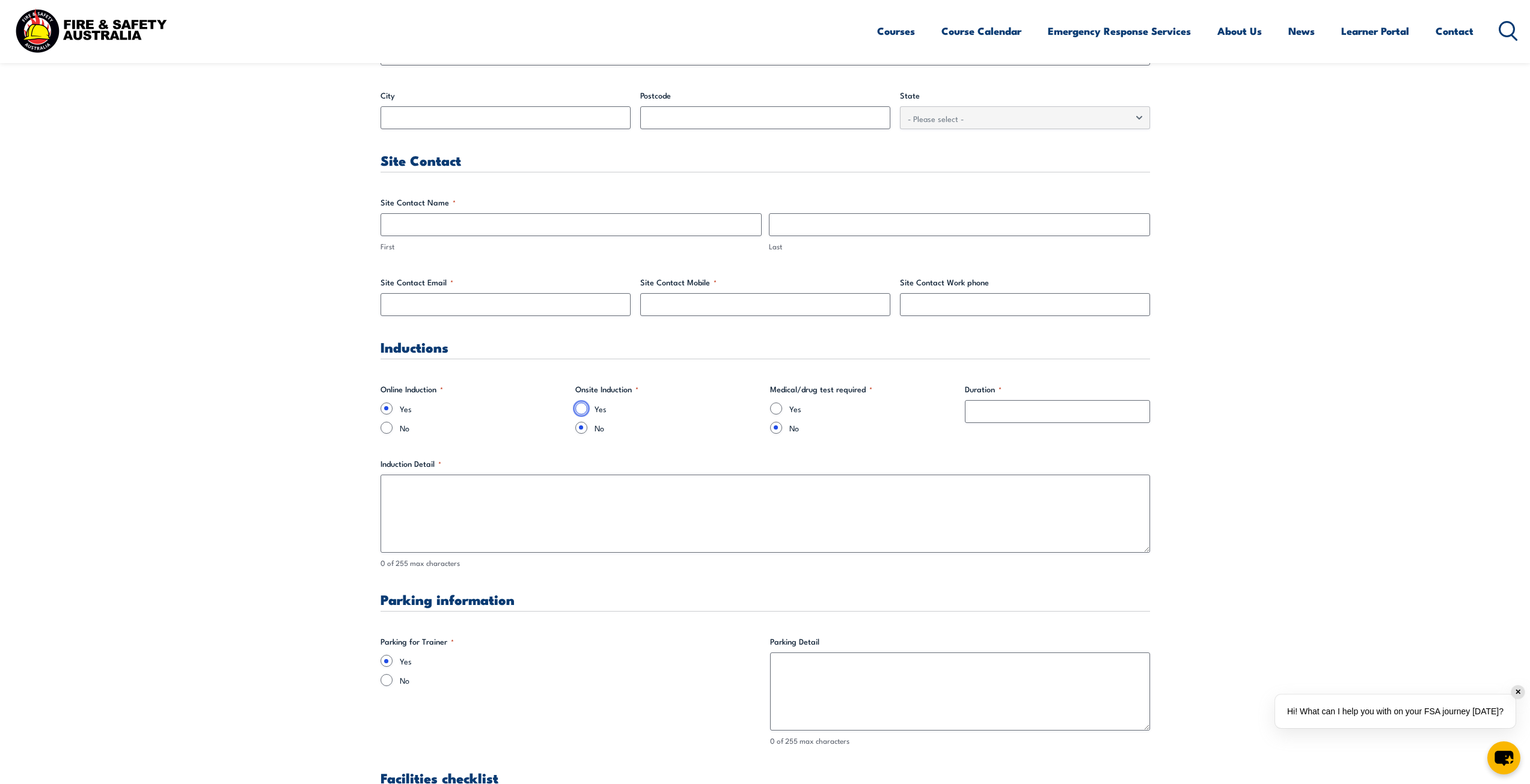
click at [585, 405] on input "Yes" at bounding box center [581, 408] width 12 height 12
radio input "true"
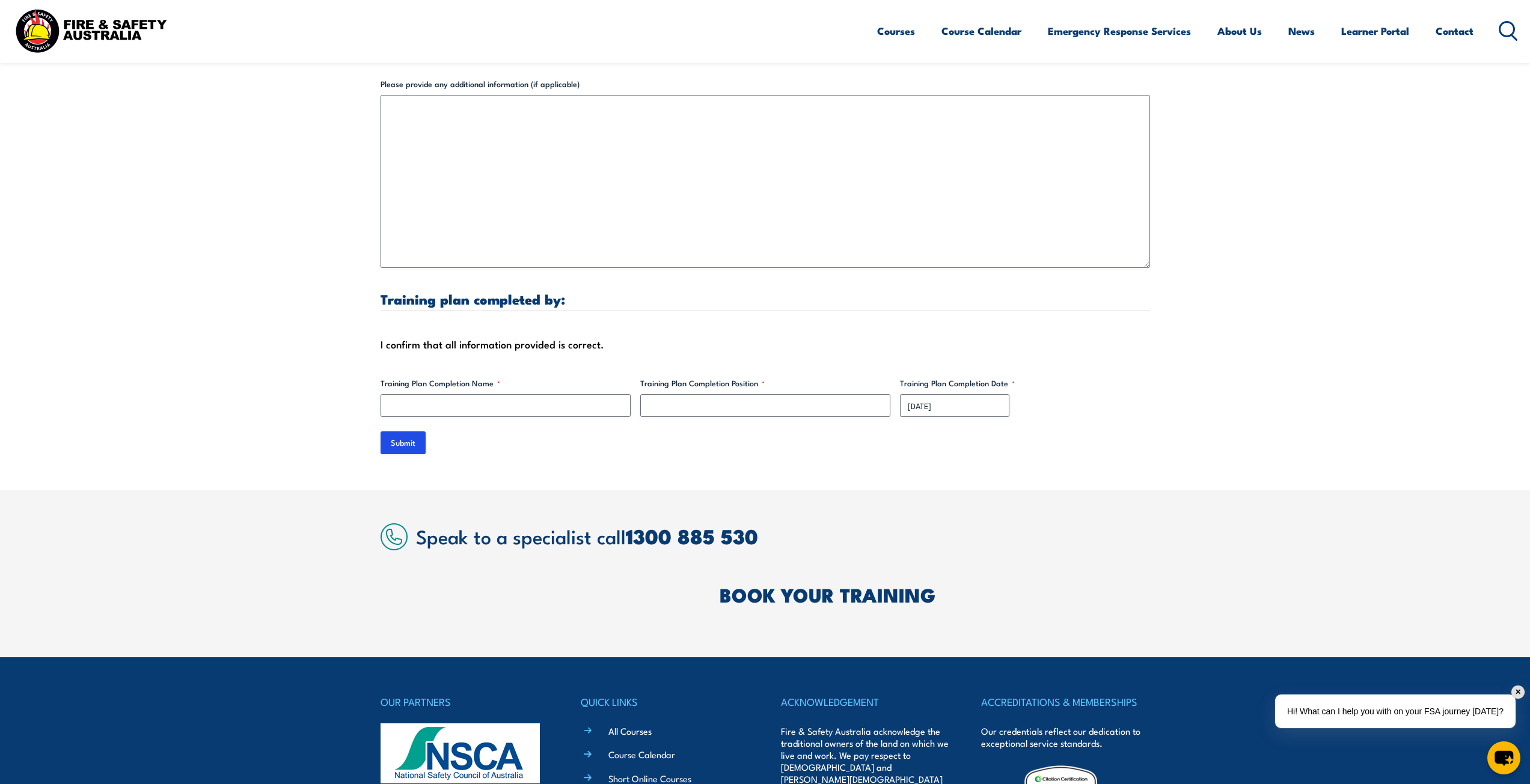
scroll to position [3666, 0]
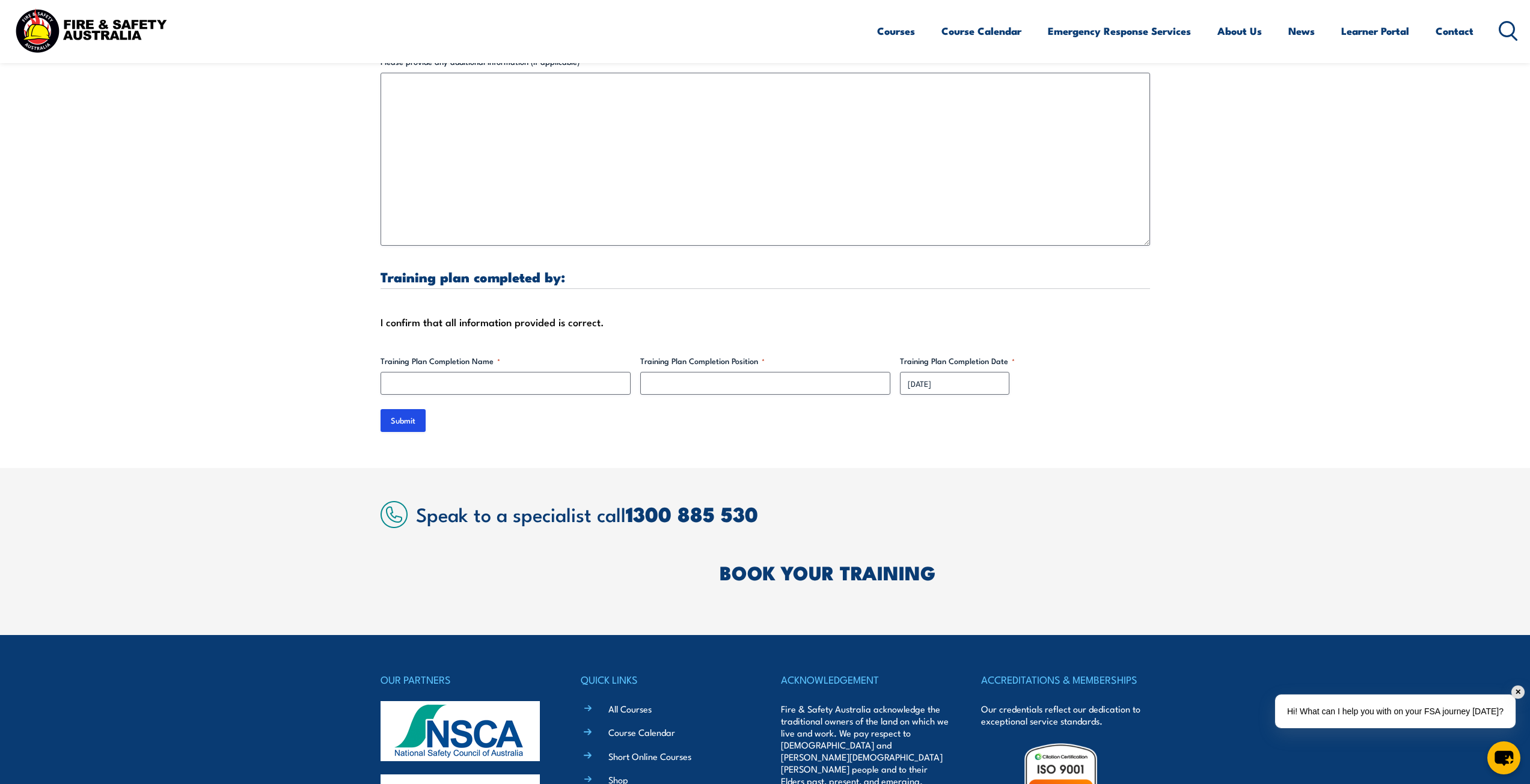
click at [431, 414] on div "Submit" at bounding box center [765, 421] width 769 height 23
click at [404, 413] on input "Submit" at bounding box center [403, 421] width 45 height 23
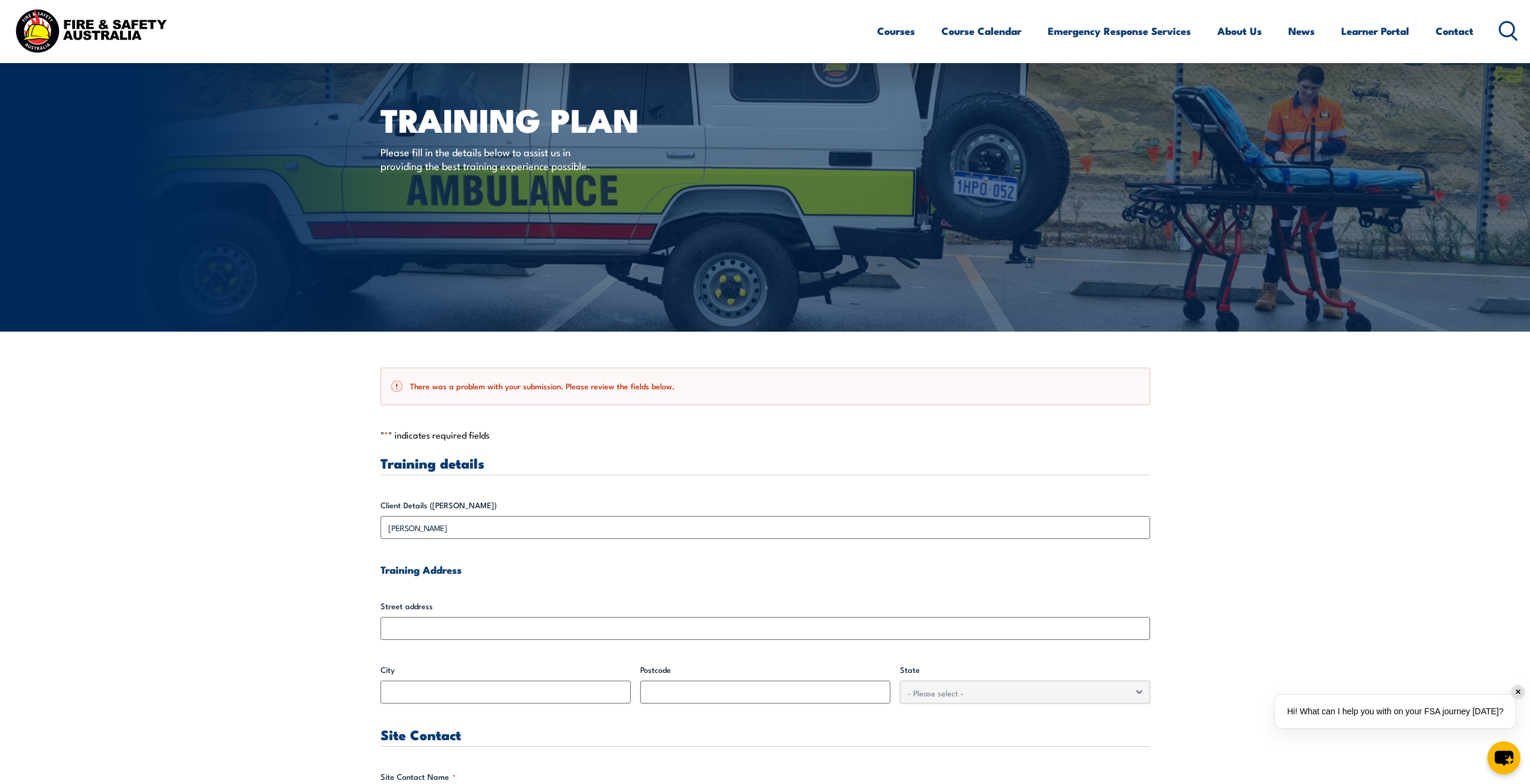
scroll to position [7, 0]
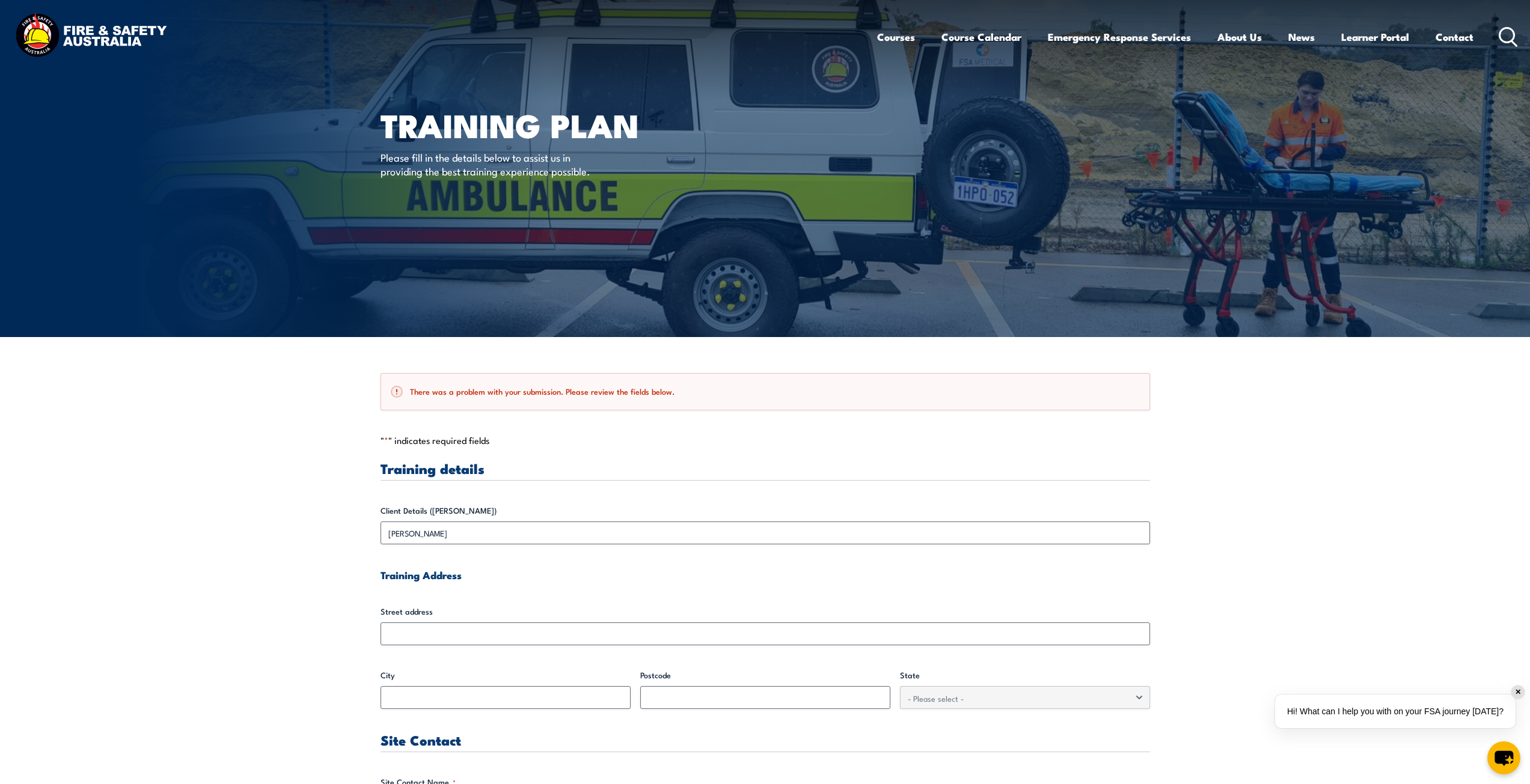
click at [459, 392] on h2 "There was a problem with your submission. Please review the fields below." at bounding box center [766, 392] width 749 height 12
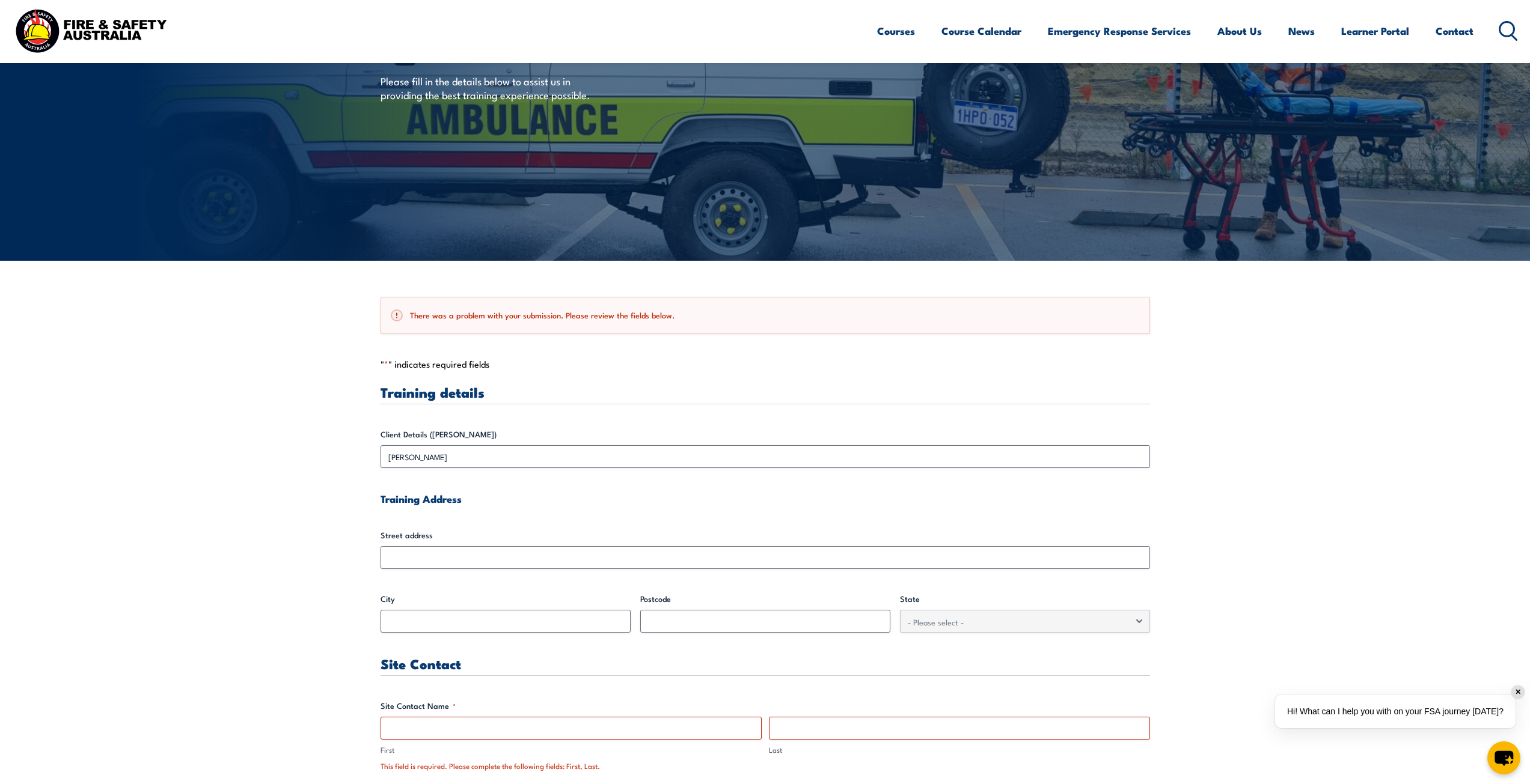
scroll to position [0, 0]
